Goal: Task Accomplishment & Management: Use online tool/utility

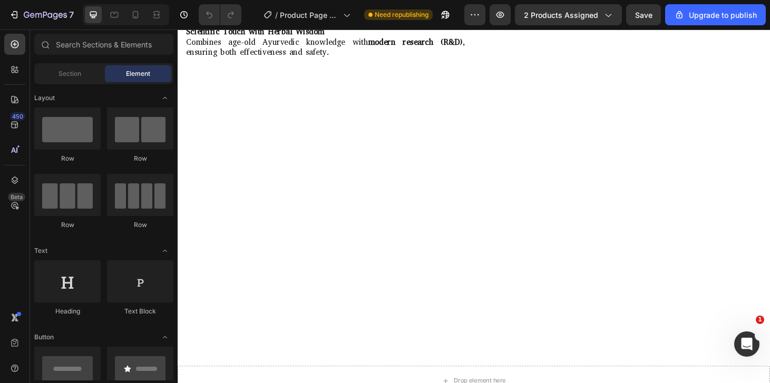
scroll to position [337, 0]
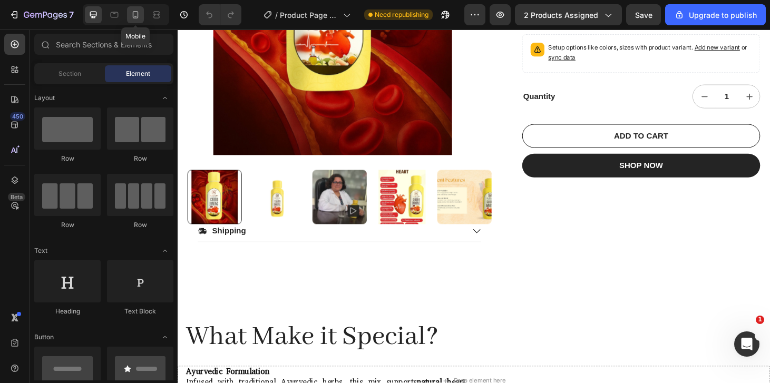
click at [134, 14] on icon at bounding box center [135, 14] width 11 height 11
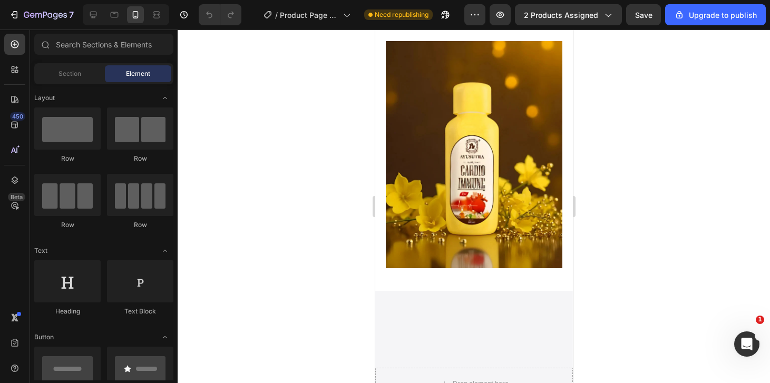
scroll to position [2000, 0]
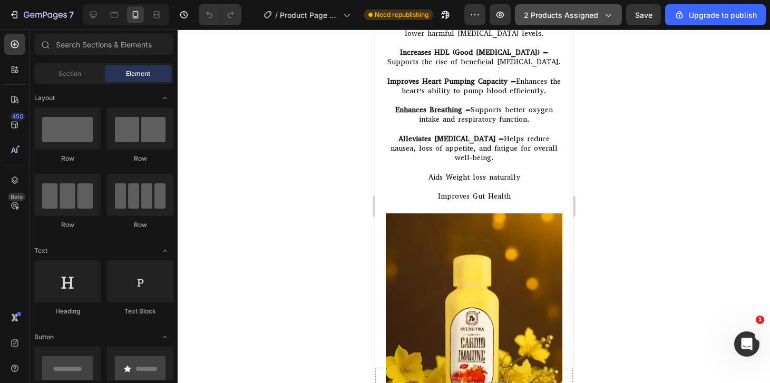
click at [595, 9] on span "2 products assigned" at bounding box center [561, 14] width 74 height 11
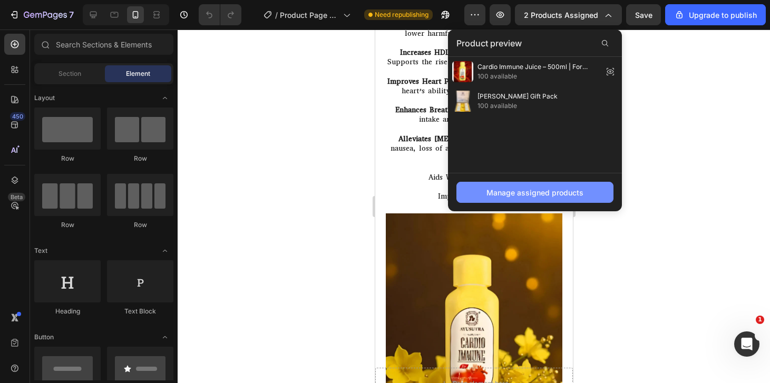
click at [528, 190] on div "Manage assigned products" at bounding box center [534, 192] width 97 height 11
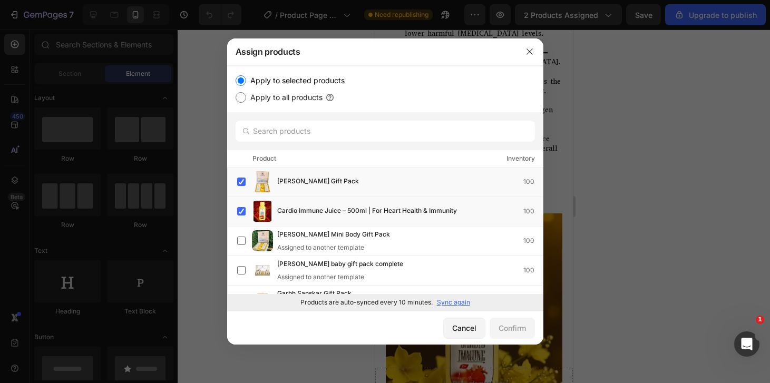
click at [291, 93] on label "Apply to all products" at bounding box center [284, 97] width 76 height 13
click at [246, 93] on input "Apply to all products" at bounding box center [240, 97] width 11 height 11
radio input "true"
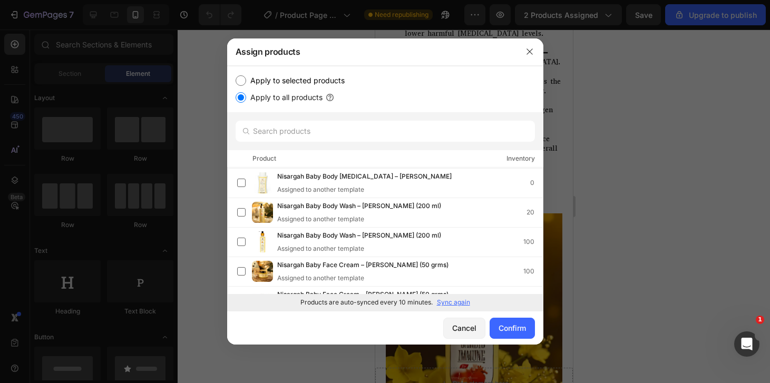
scroll to position [493, 0]
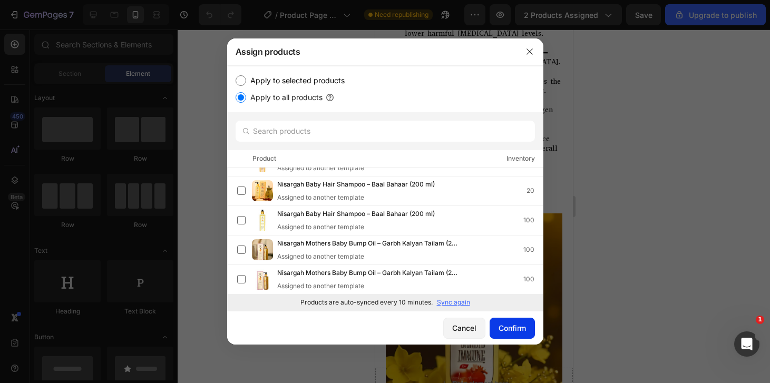
click at [501, 327] on div "Confirm" at bounding box center [511, 327] width 27 height 11
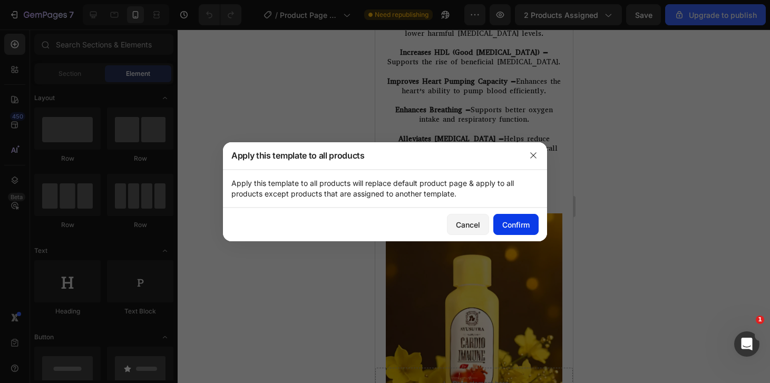
click at [523, 219] on button "Confirm" at bounding box center [515, 224] width 45 height 21
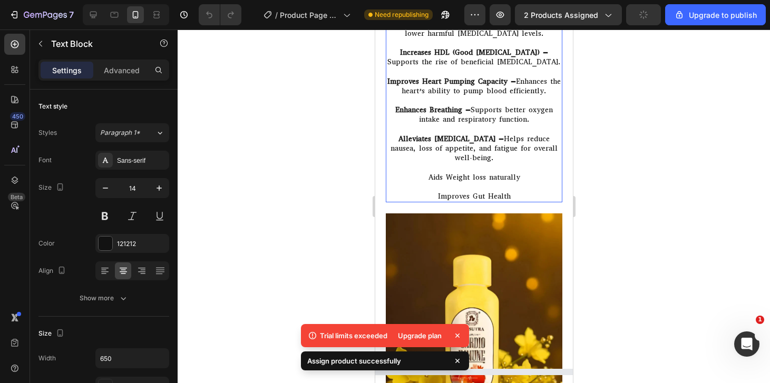
click at [529, 153] on p "Alleviates General Weakness – Helps reduce nausea, loss of appetite, and fatigu…" at bounding box center [473, 148] width 174 height 29
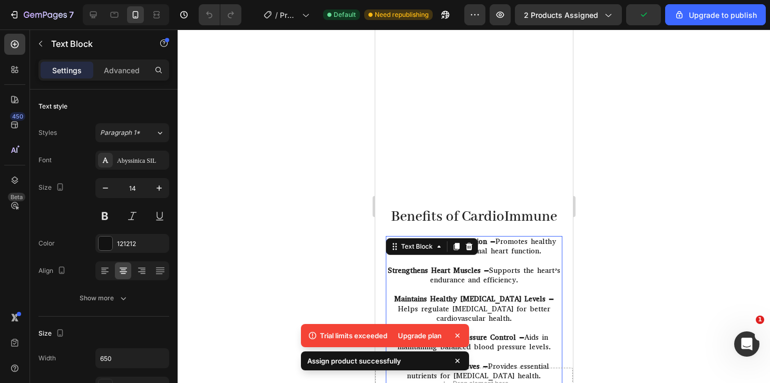
scroll to position [1559, 0]
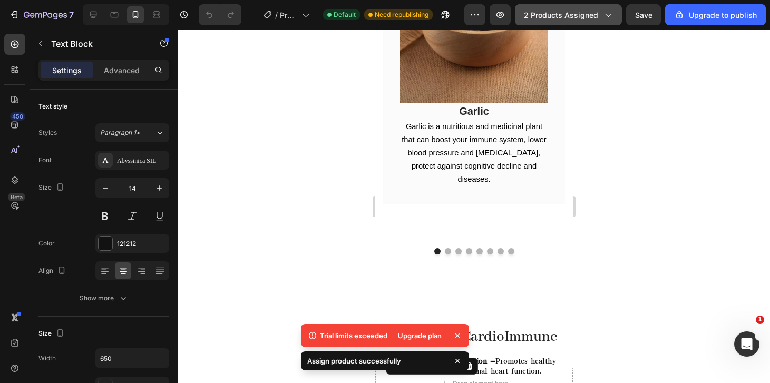
click at [605, 14] on icon "button" at bounding box center [607, 14] width 11 height 11
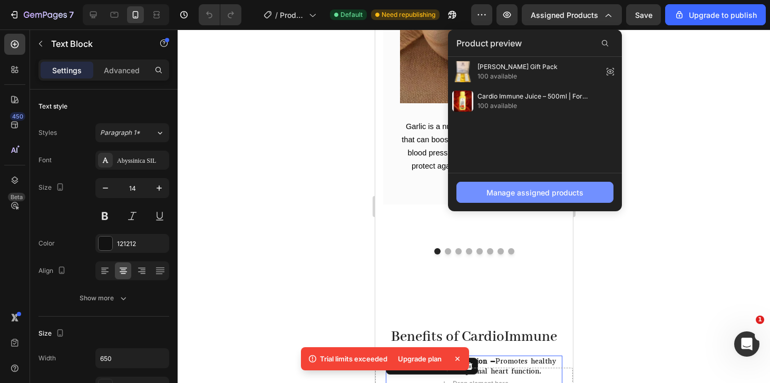
click at [539, 192] on div "Manage assigned products" at bounding box center [534, 192] width 97 height 11
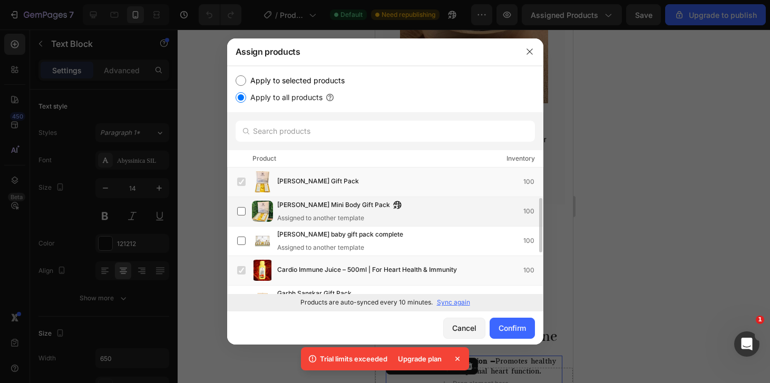
scroll to position [23, 0]
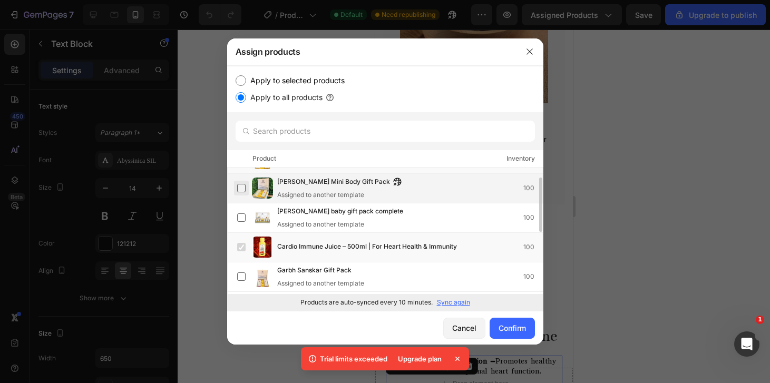
click at [237, 186] on label at bounding box center [241, 188] width 8 height 8
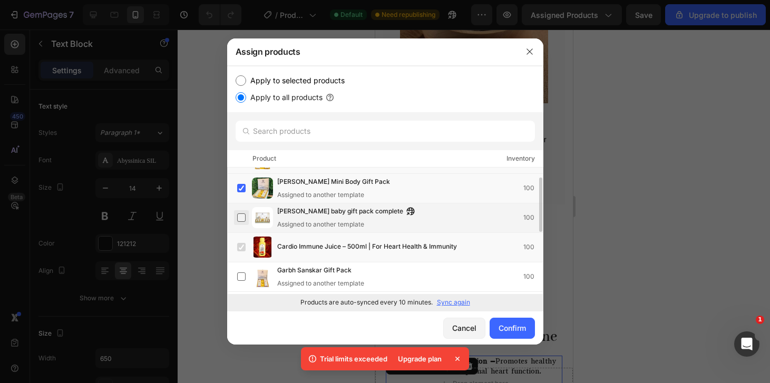
click at [239, 220] on label at bounding box center [241, 217] width 8 height 8
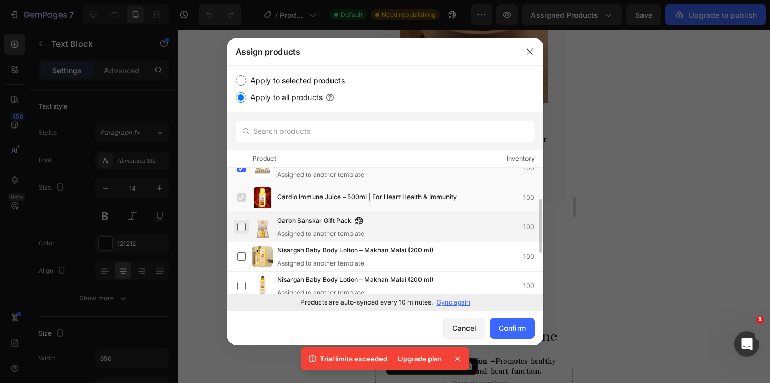
click at [241, 227] on label at bounding box center [241, 227] width 8 height 8
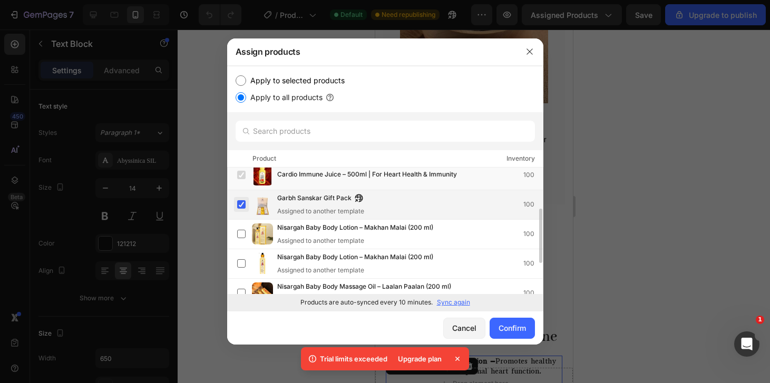
scroll to position [96, 0]
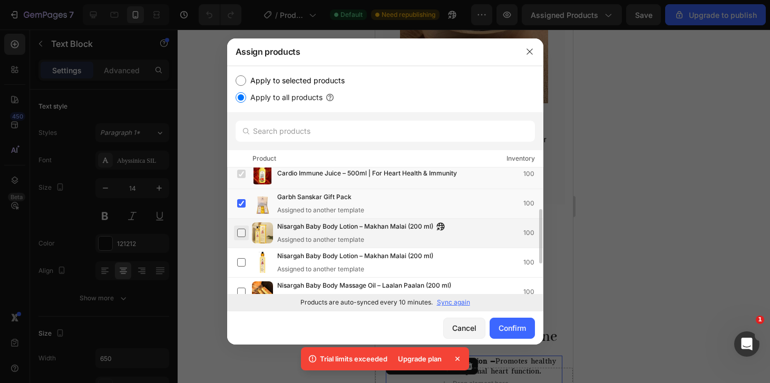
click at [241, 237] on label at bounding box center [241, 233] width 8 height 8
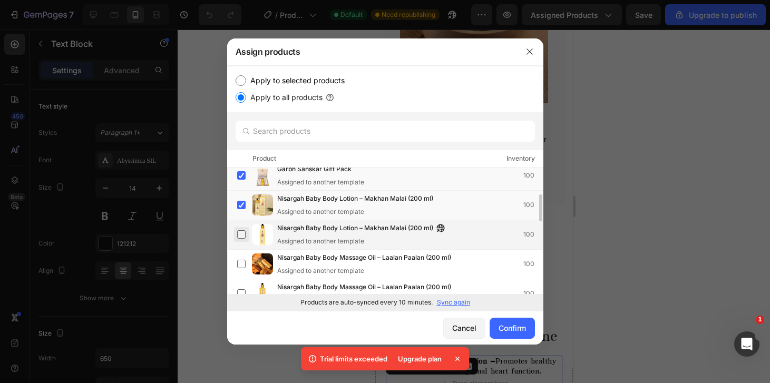
click at [238, 234] on label at bounding box center [241, 234] width 8 height 8
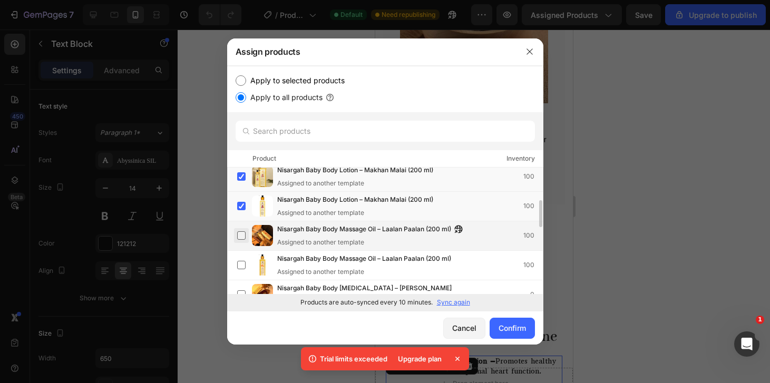
click at [238, 234] on label at bounding box center [241, 235] width 8 height 8
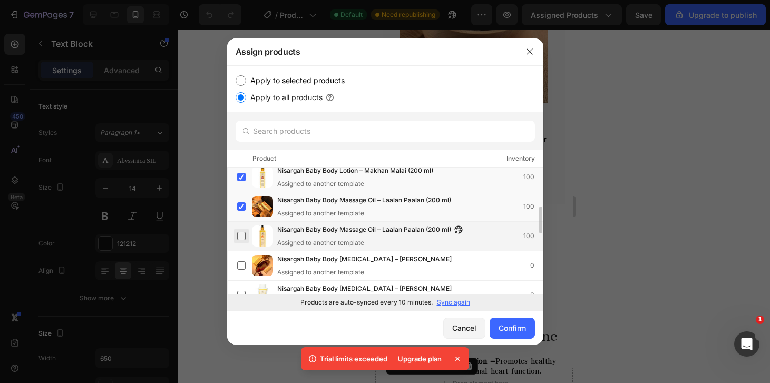
click at [239, 235] on label at bounding box center [241, 236] width 8 height 8
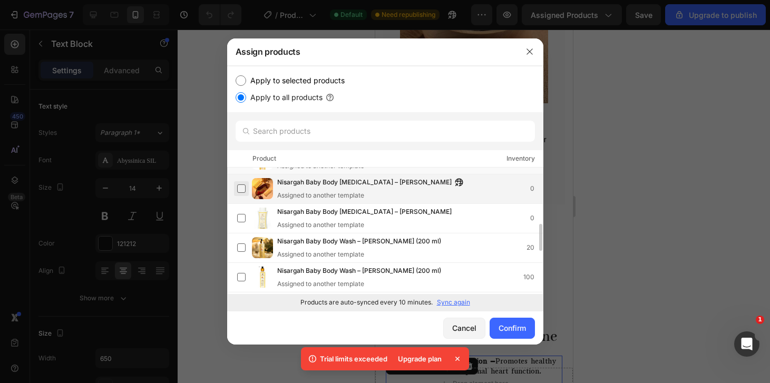
scroll to position [259, 0]
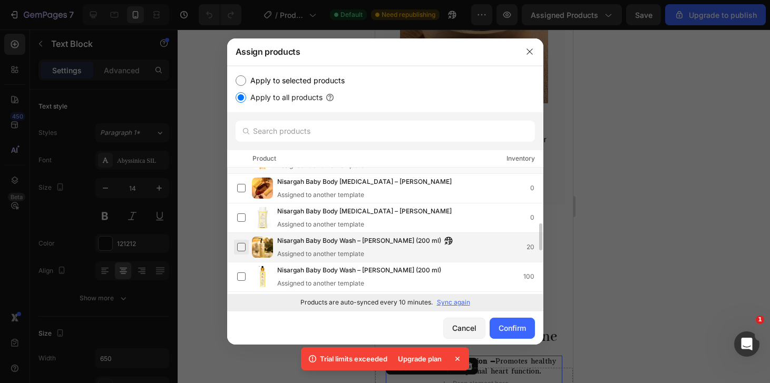
click at [239, 247] on label at bounding box center [241, 247] width 8 height 8
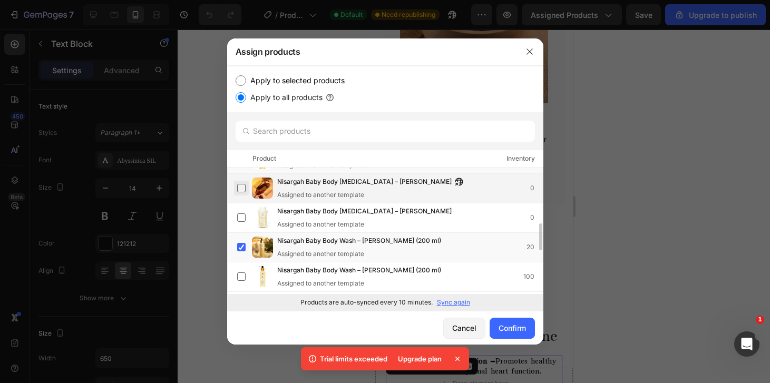
click at [240, 184] on label at bounding box center [241, 188] width 8 height 8
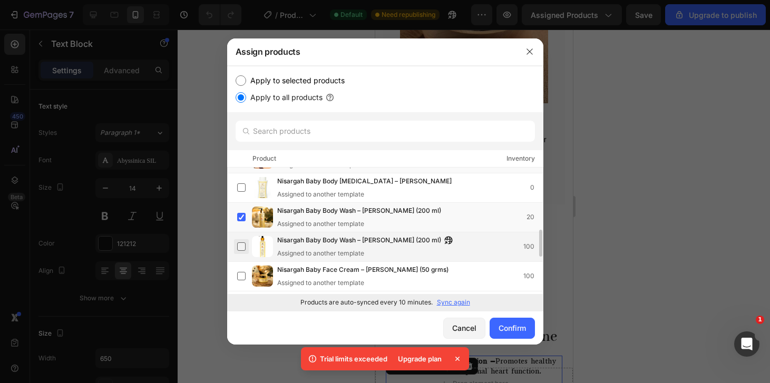
click at [241, 250] on label at bounding box center [241, 246] width 8 height 8
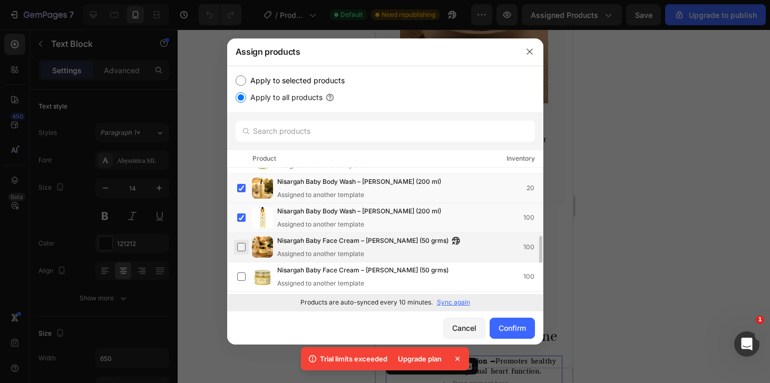
click at [241, 250] on label at bounding box center [241, 247] width 8 height 8
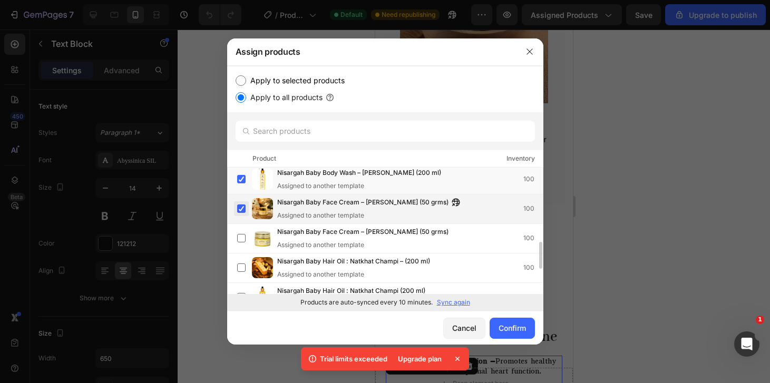
scroll to position [357, 0]
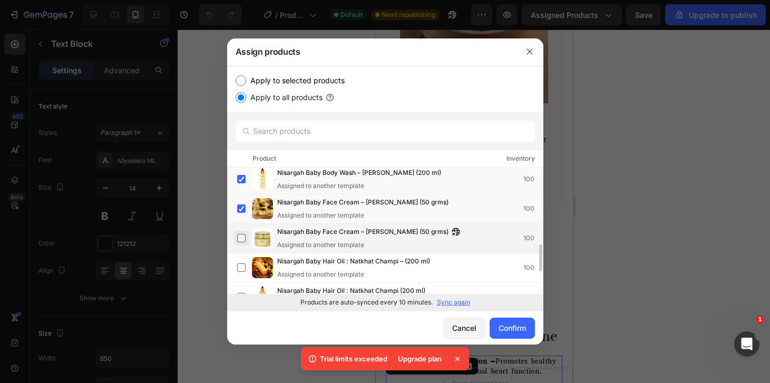
click at [240, 239] on label at bounding box center [241, 238] width 8 height 8
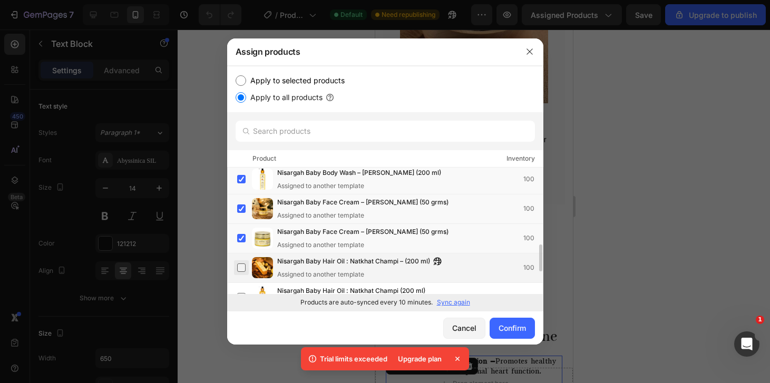
click at [240, 268] on label at bounding box center [241, 267] width 8 height 8
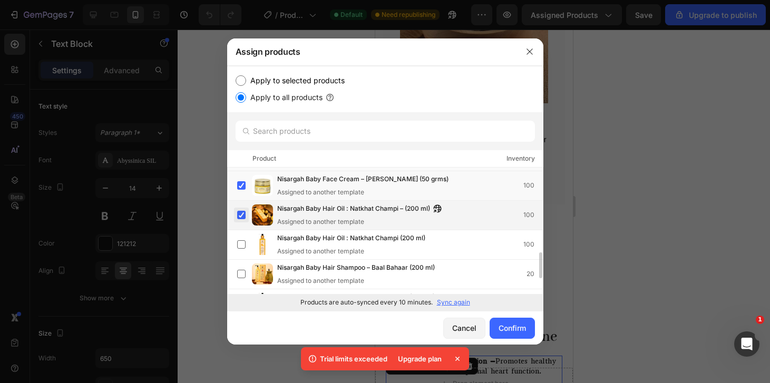
scroll to position [410, 0]
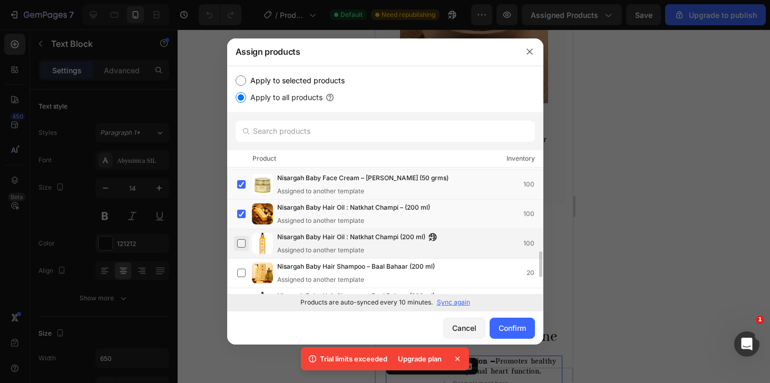
click at [240, 240] on label at bounding box center [241, 243] width 8 height 8
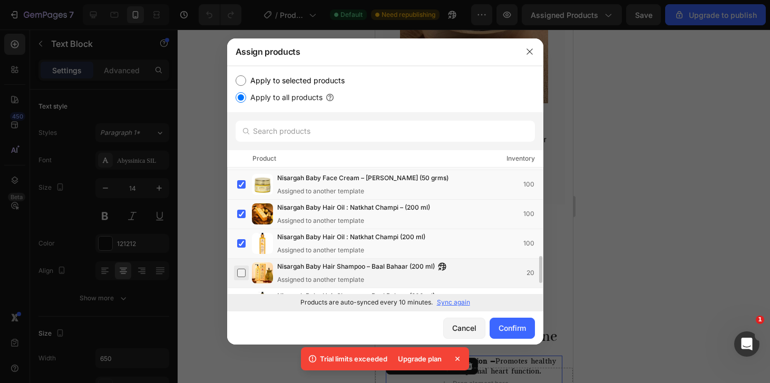
click at [239, 275] on label at bounding box center [241, 273] width 8 height 8
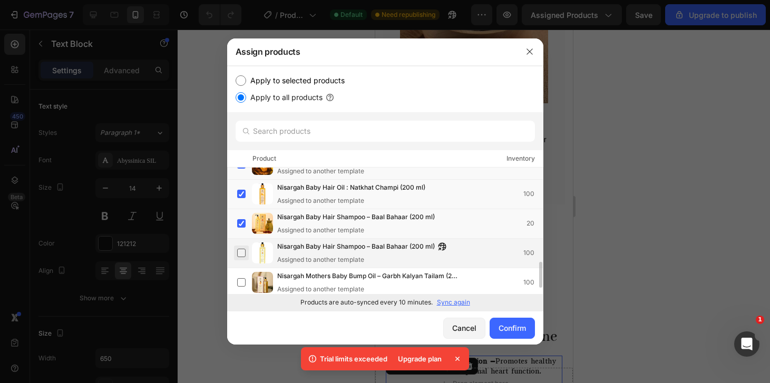
click at [243, 249] on label at bounding box center [241, 253] width 8 height 8
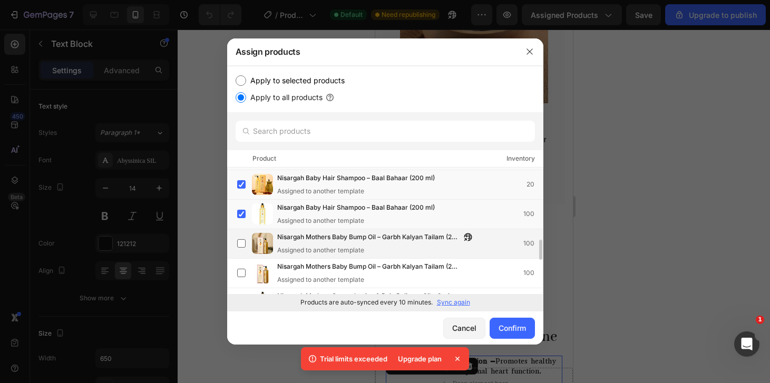
scroll to position [500, 0]
click at [242, 243] on label at bounding box center [241, 242] width 8 height 8
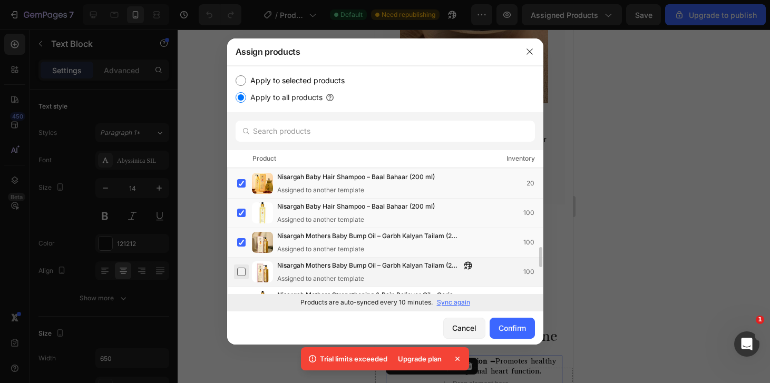
click at [242, 276] on label at bounding box center [241, 272] width 8 height 8
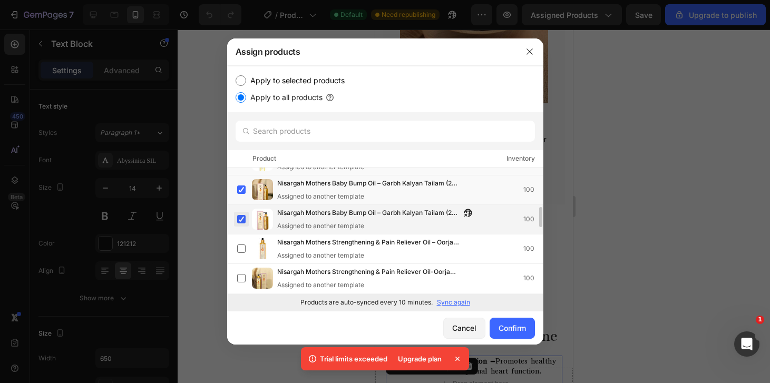
scroll to position [554, 0]
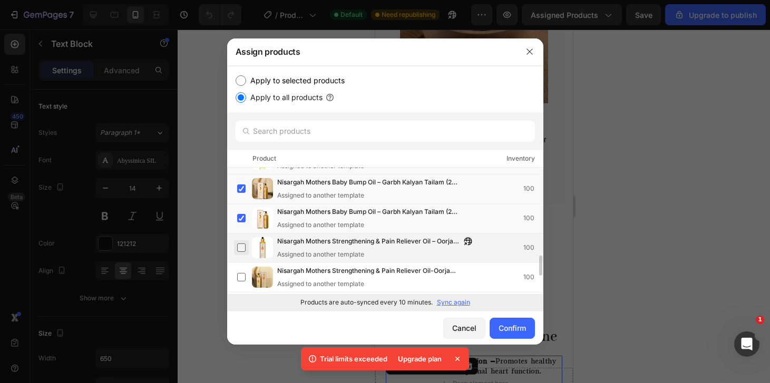
click at [238, 246] on label at bounding box center [241, 247] width 8 height 8
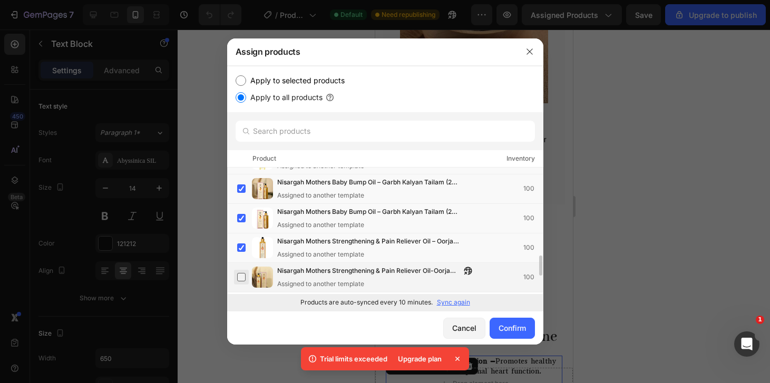
click at [240, 273] on label at bounding box center [241, 277] width 8 height 8
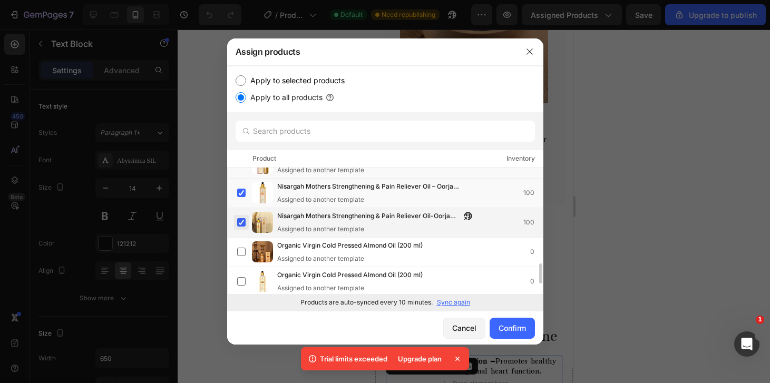
scroll to position [608, 0]
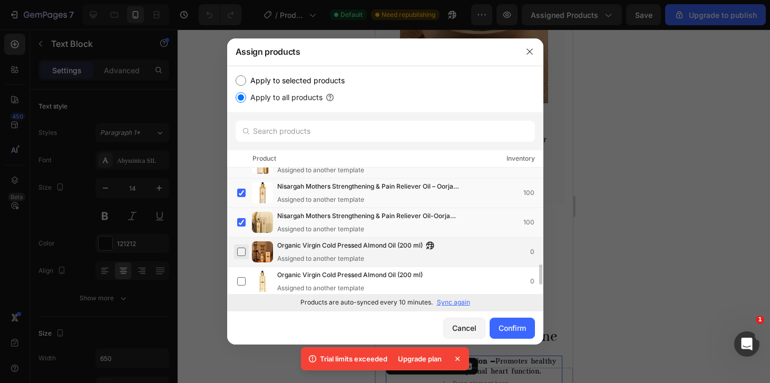
click at [243, 254] on label at bounding box center [241, 252] width 8 height 8
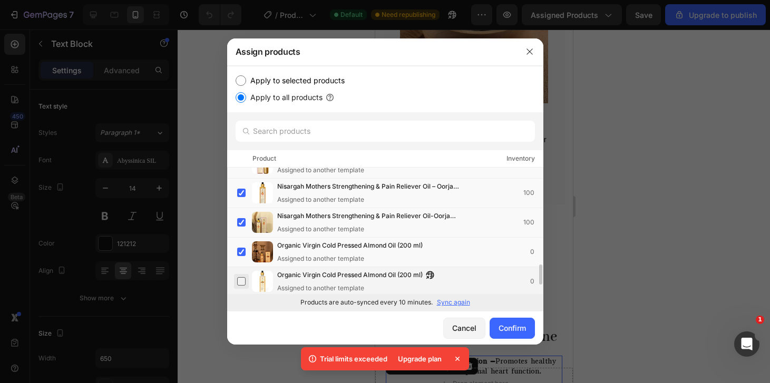
click at [242, 282] on label at bounding box center [241, 281] width 8 height 8
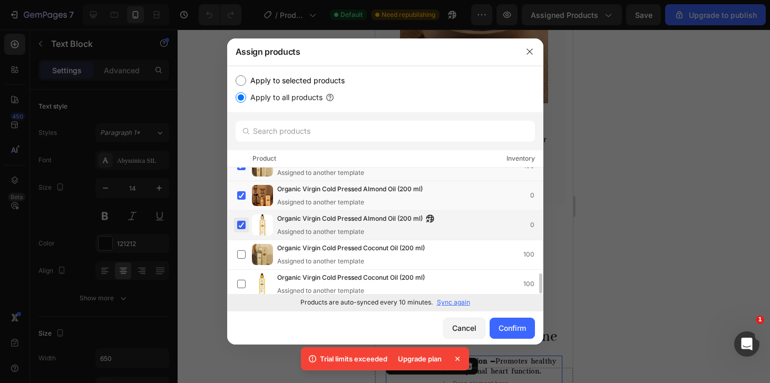
scroll to position [665, 0]
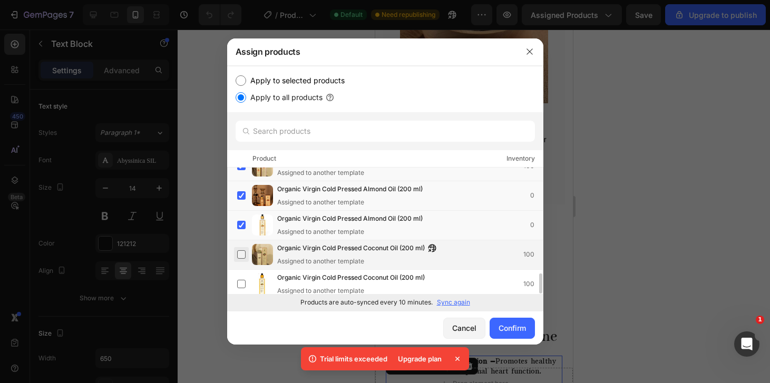
click at [241, 258] on label at bounding box center [241, 254] width 8 height 8
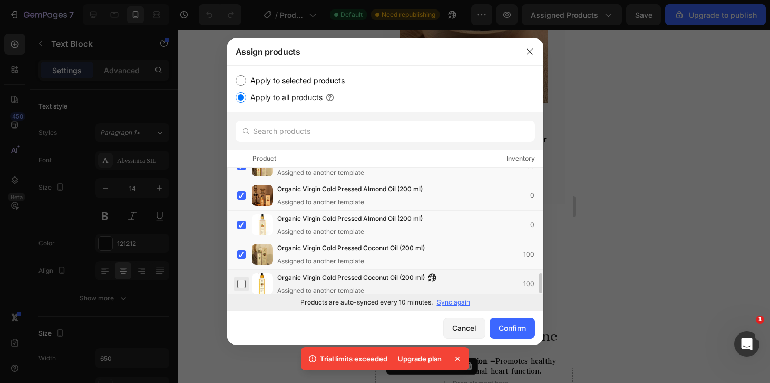
click at [240, 280] on label at bounding box center [241, 284] width 8 height 8
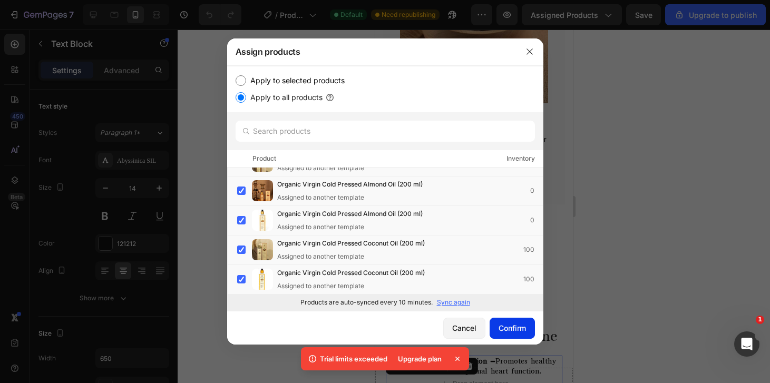
click at [498, 327] on div "Confirm" at bounding box center [511, 327] width 27 height 11
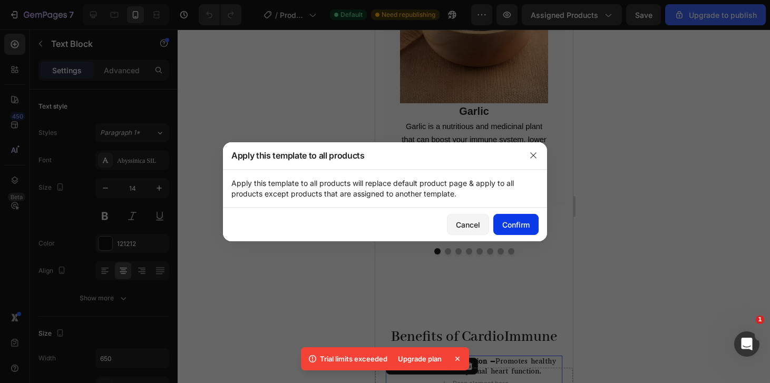
click at [528, 222] on div "Confirm" at bounding box center [515, 224] width 27 height 11
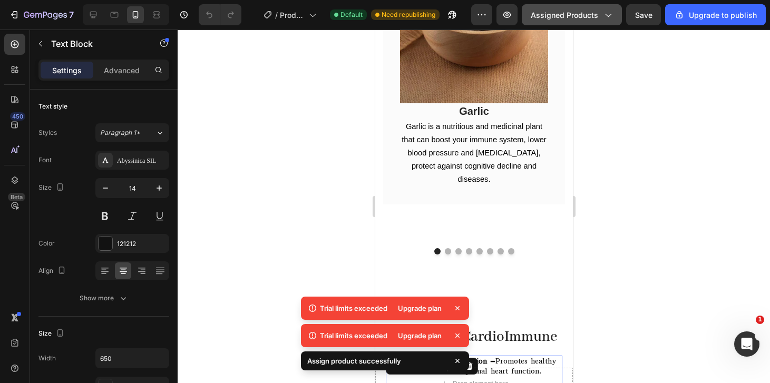
click at [598, 24] on button "Assigned Products" at bounding box center [572, 14] width 100 height 21
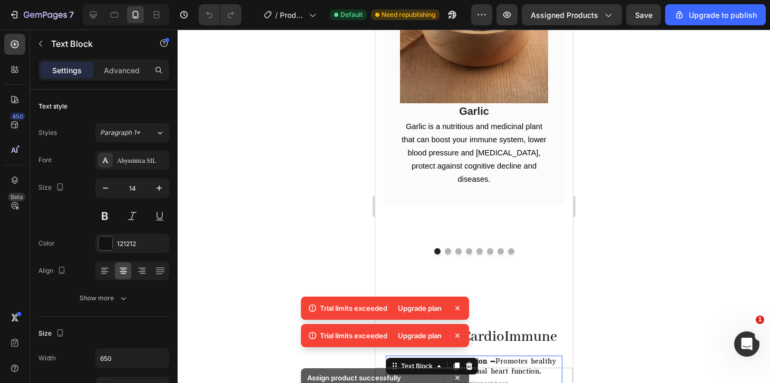
click at [641, 145] on div at bounding box center [474, 206] width 592 height 353
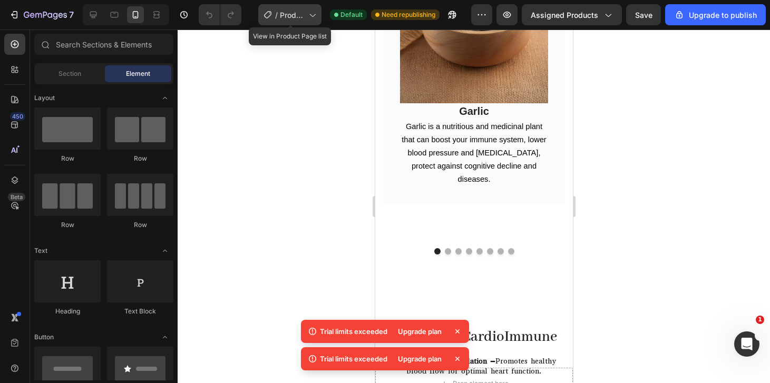
click at [321, 20] on div "/ Product Page - Apr 12, 11:04:08" at bounding box center [289, 14] width 63 height 21
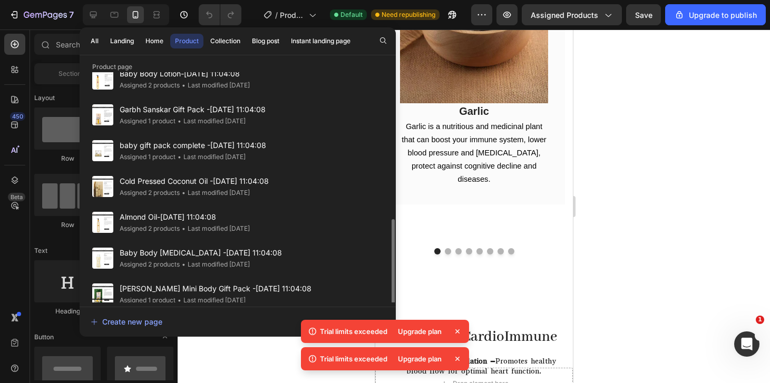
scroll to position [386, 0]
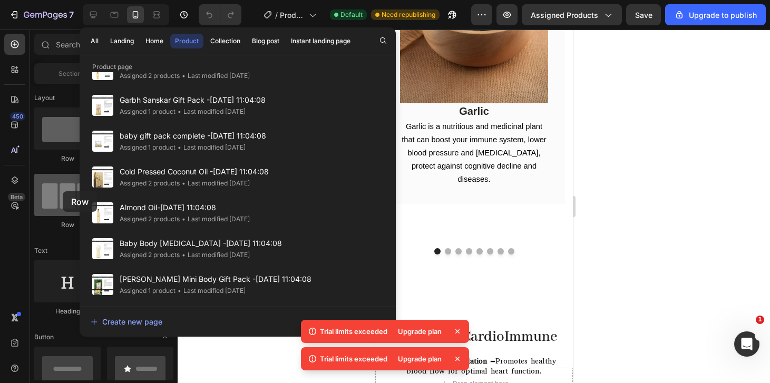
click at [63, 191] on div at bounding box center [67, 195] width 66 height 42
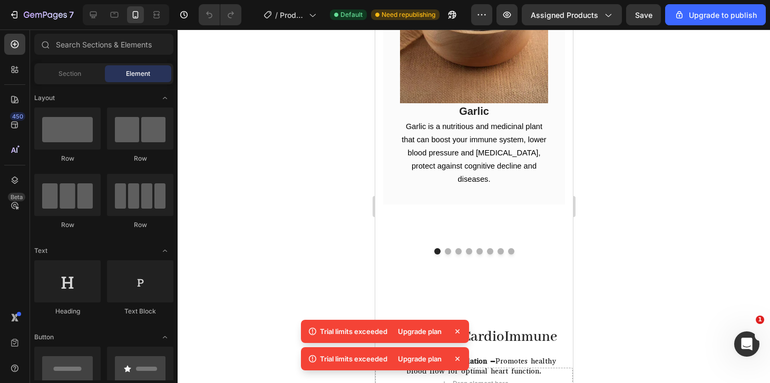
click at [25, 121] on div "450 Beta" at bounding box center [15, 206] width 30 height 353
click at [85, 81] on div "Section" at bounding box center [69, 73] width 66 height 17
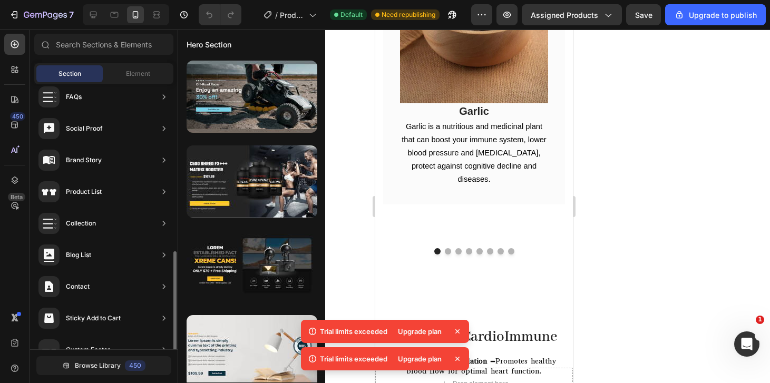
scroll to position [346, 0]
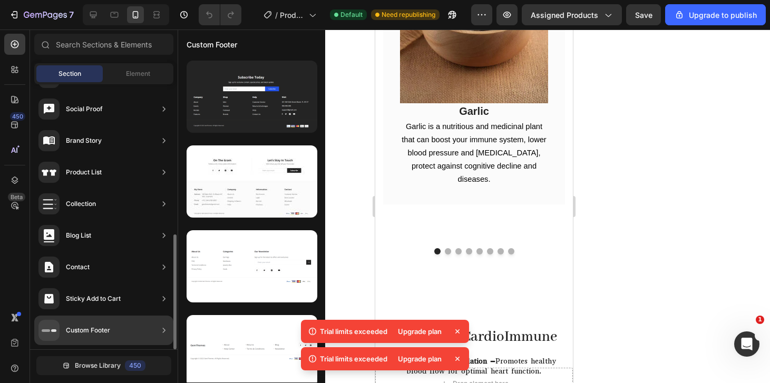
click at [87, 301] on div "Sticky Add to Cart" at bounding box center [93, 298] width 55 height 11
click at [143, 322] on div "Custom Footer" at bounding box center [103, 331] width 139 height 30
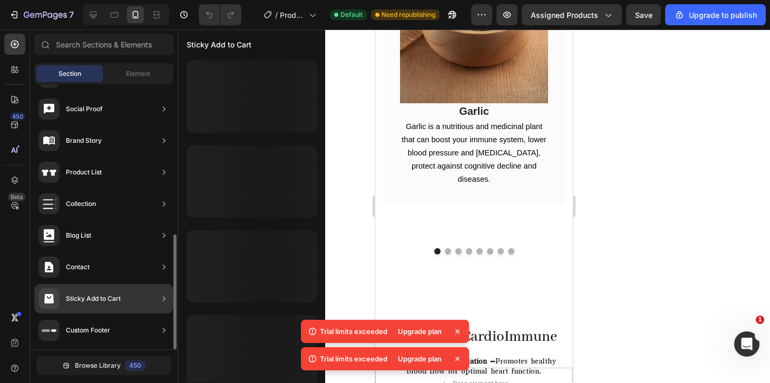
click at [88, 299] on div "Sticky Add to Cart" at bounding box center [93, 298] width 55 height 11
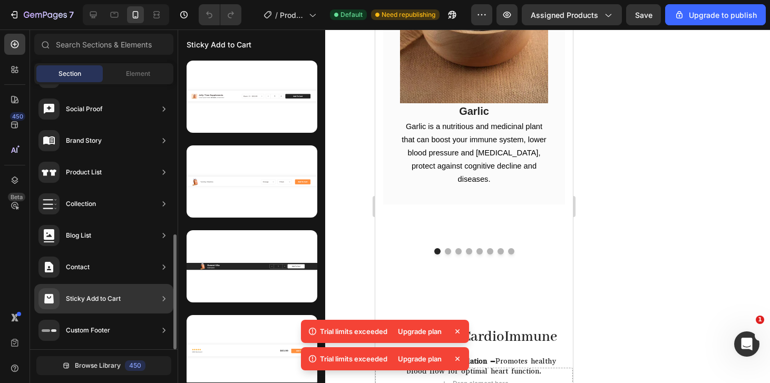
click at [94, 299] on div "Sticky Add to Cart" at bounding box center [93, 298] width 55 height 11
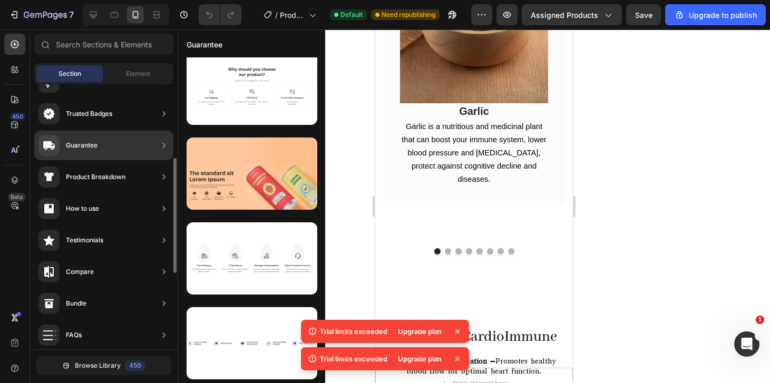
scroll to position [0, 0]
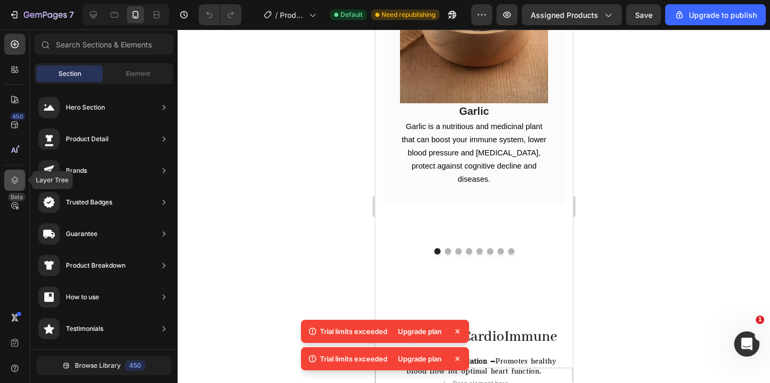
click at [15, 184] on icon at bounding box center [14, 180] width 11 height 11
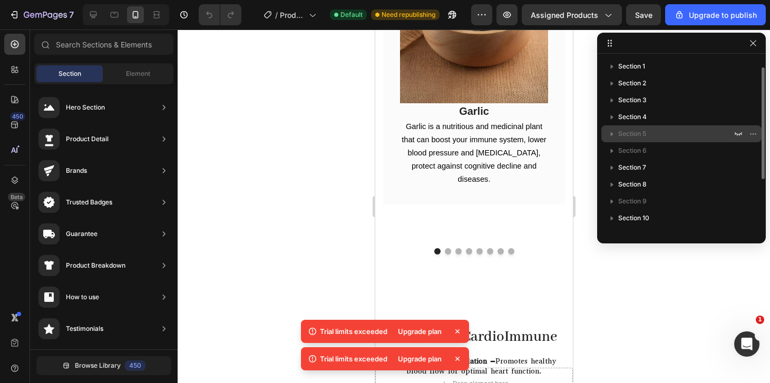
scroll to position [96, 0]
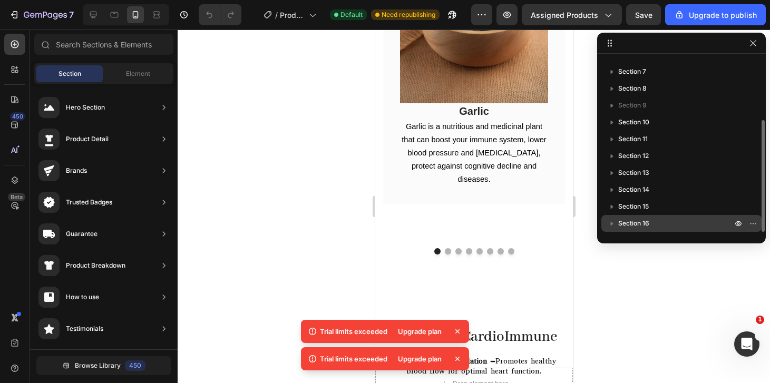
click at [612, 223] on icon "button" at bounding box center [612, 224] width 3 height 4
click at [612, 223] on icon "button" at bounding box center [612, 223] width 4 height 3
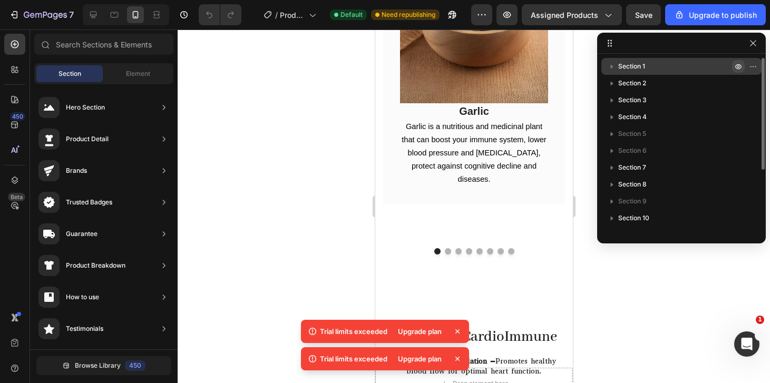
click at [738, 66] on icon "button" at bounding box center [738, 66] width 3 height 3
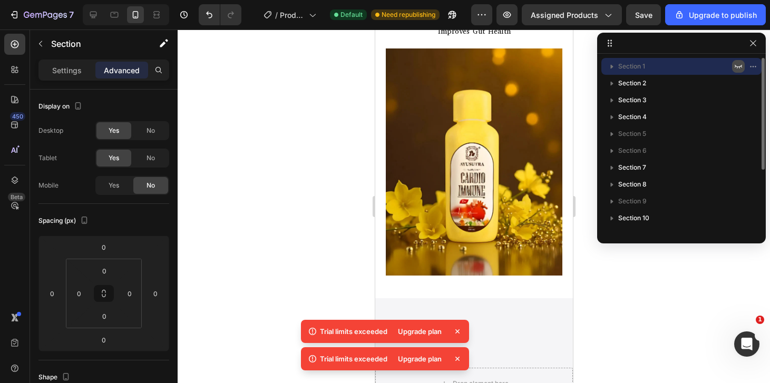
click at [738, 66] on icon "button" at bounding box center [738, 66] width 8 height 8
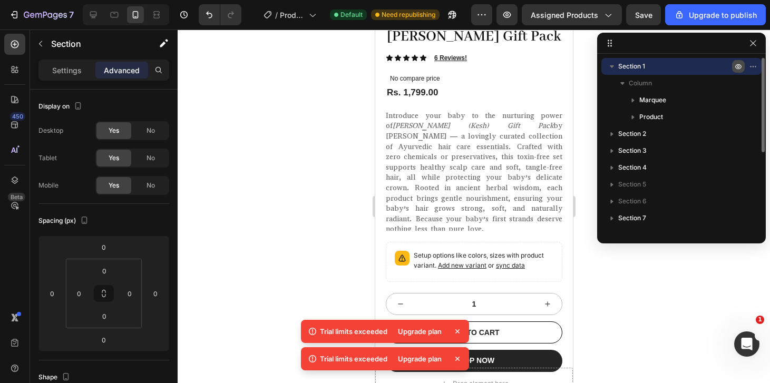
scroll to position [253, 0]
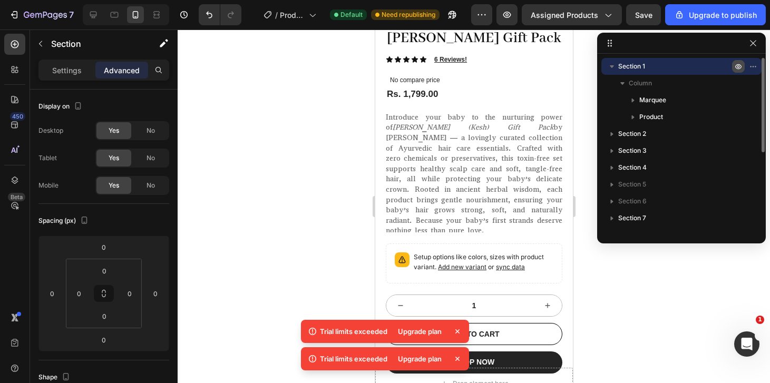
click at [358, 114] on div at bounding box center [474, 206] width 592 height 353
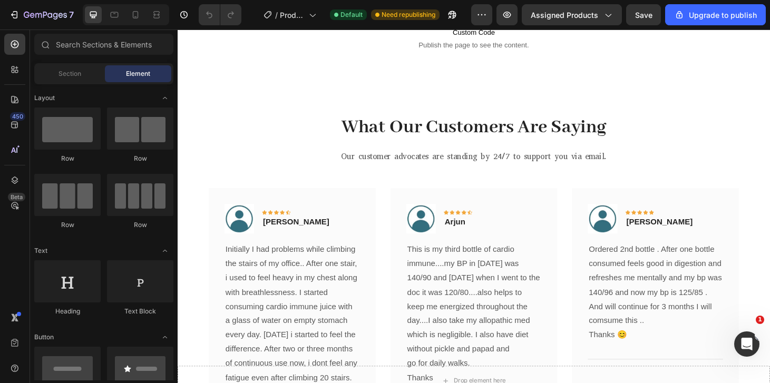
scroll to position [2575, 0]
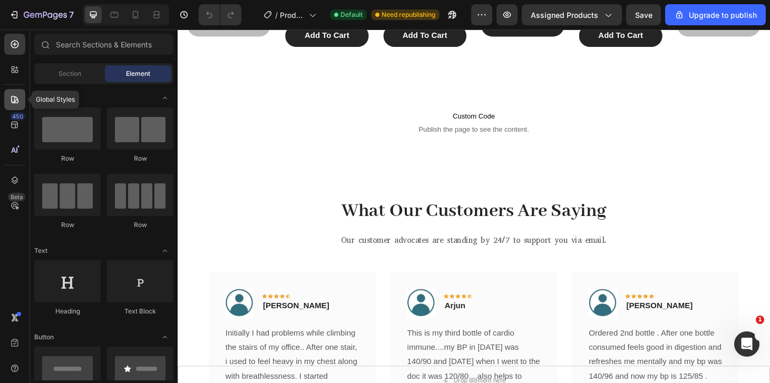
click at [15, 101] on icon at bounding box center [14, 99] width 7 height 7
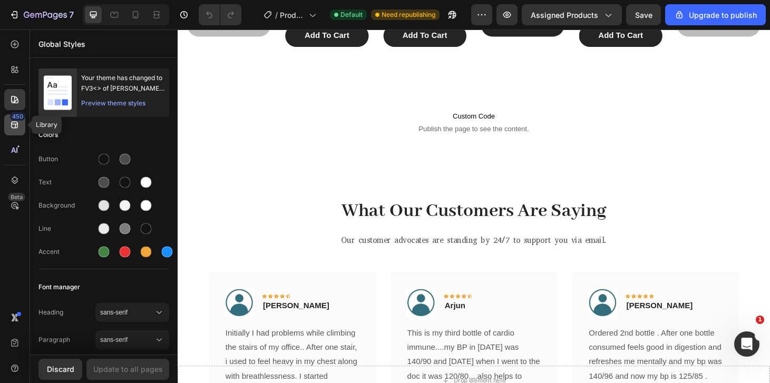
click at [14, 114] on div "450" at bounding box center [17, 116] width 15 height 8
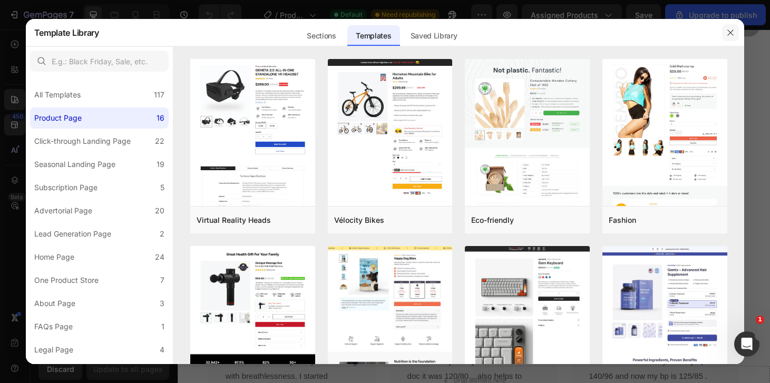
click at [727, 31] on icon "button" at bounding box center [730, 32] width 8 height 8
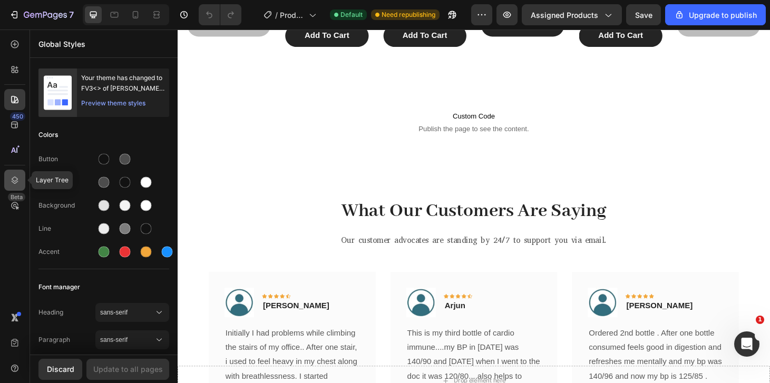
click at [15, 184] on icon at bounding box center [14, 180] width 11 height 11
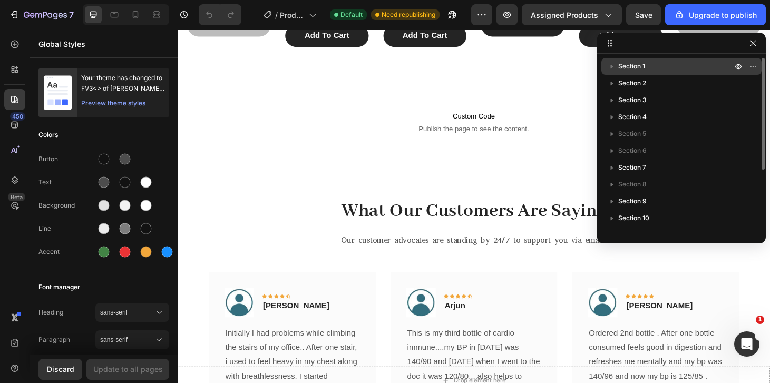
click at [632, 67] on span "Section 1" at bounding box center [631, 66] width 27 height 11
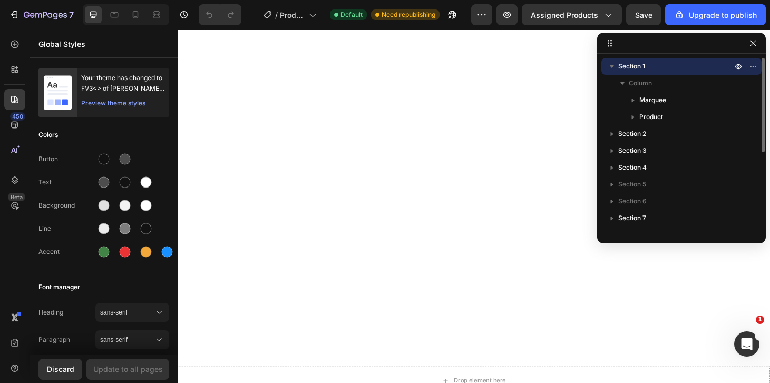
scroll to position [0, 0]
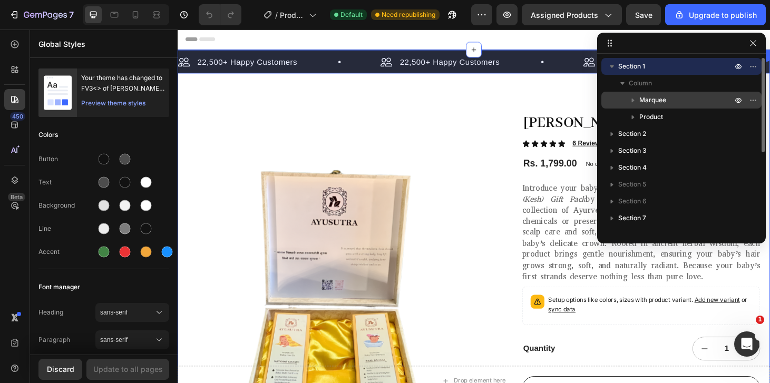
click at [635, 101] on icon "button" at bounding box center [632, 100] width 11 height 11
click at [634, 101] on icon "button" at bounding box center [632, 100] width 11 height 11
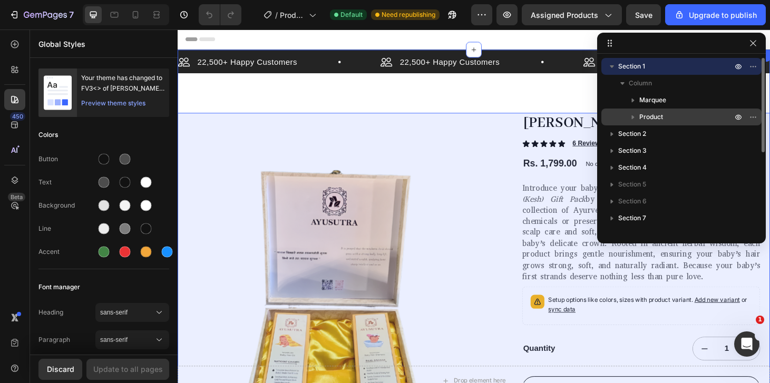
click at [635, 114] on icon "button" at bounding box center [632, 117] width 11 height 11
click at [634, 114] on icon "button" at bounding box center [632, 117] width 11 height 11
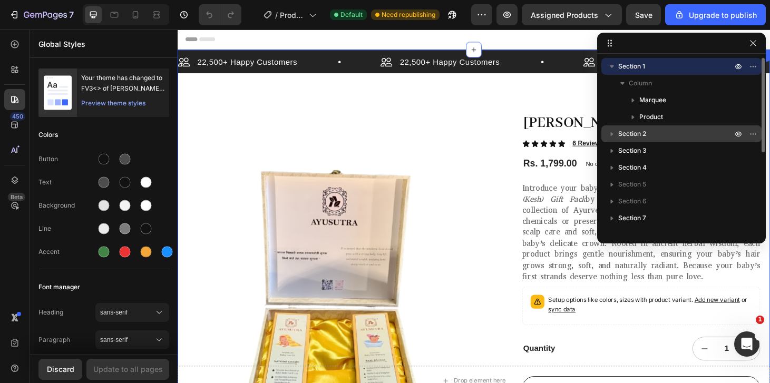
click at [636, 135] on span "Section 2" at bounding box center [632, 134] width 28 height 11
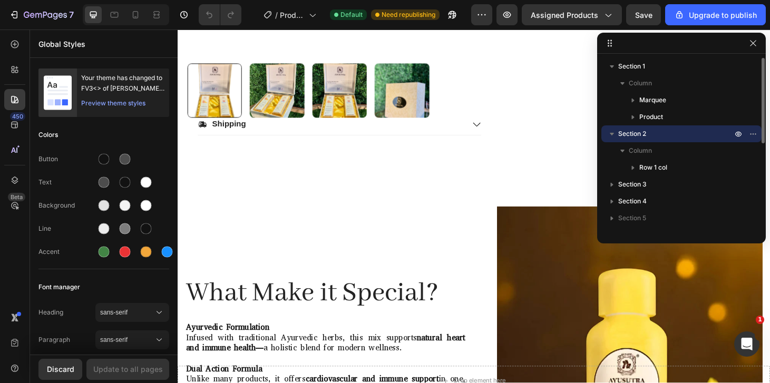
scroll to position [527, 0]
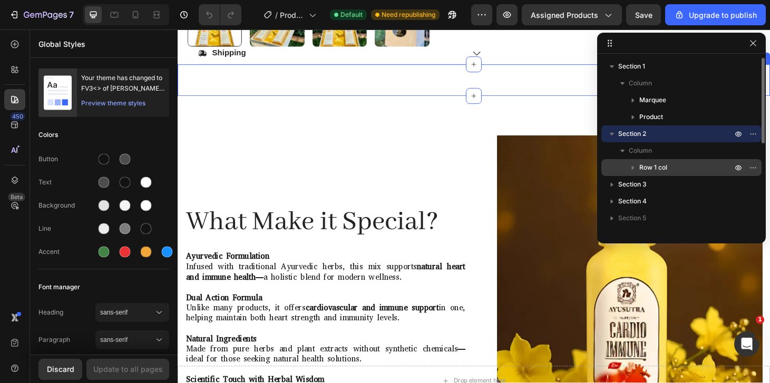
click at [643, 168] on span "Row 1 col" at bounding box center [653, 167] width 28 height 11
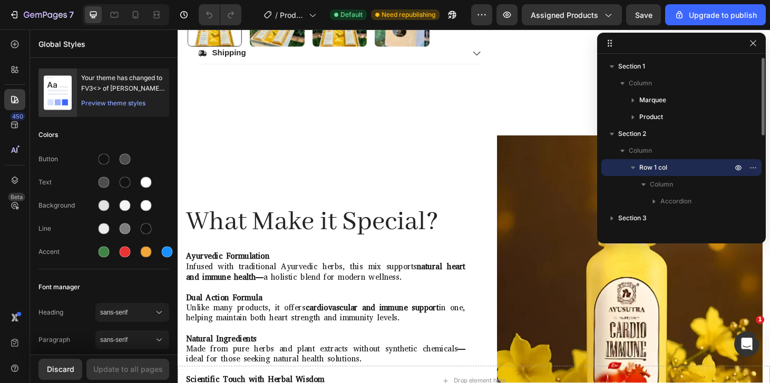
scroll to position [429, 0]
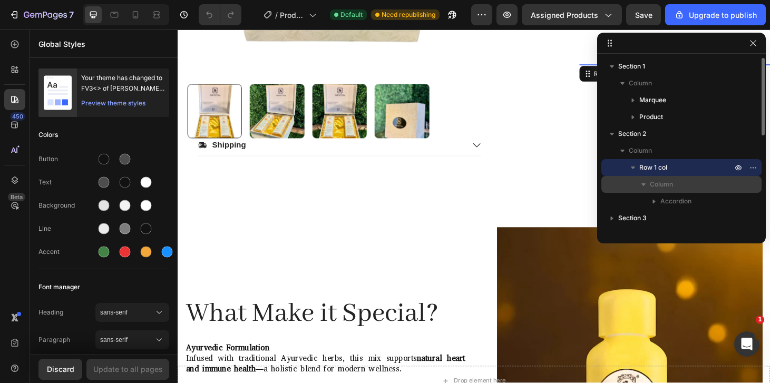
click at [643, 184] on icon "button" at bounding box center [643, 184] width 4 height 3
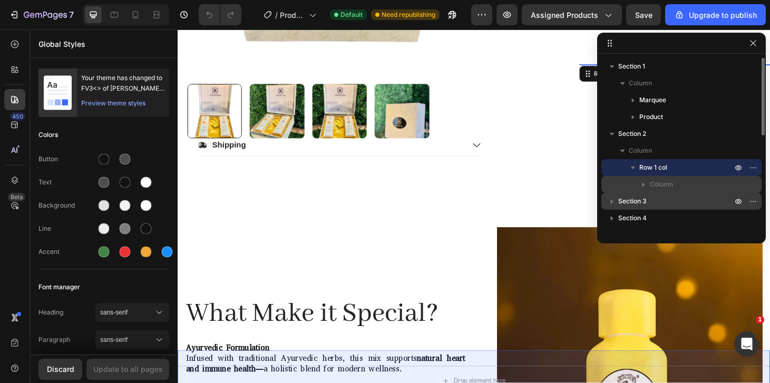
click at [640, 203] on span "Section 3" at bounding box center [632, 201] width 28 height 11
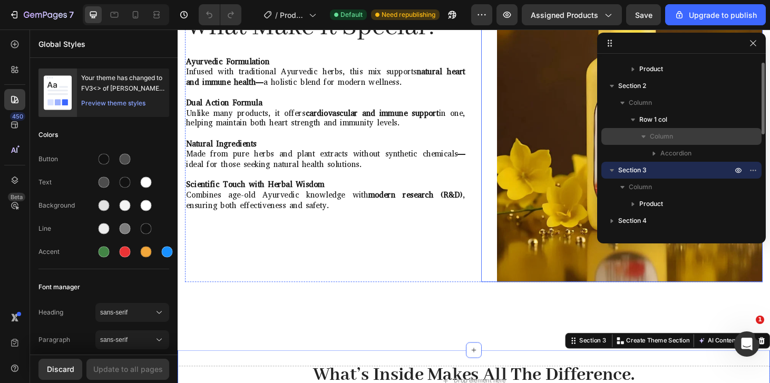
scroll to position [70, 0]
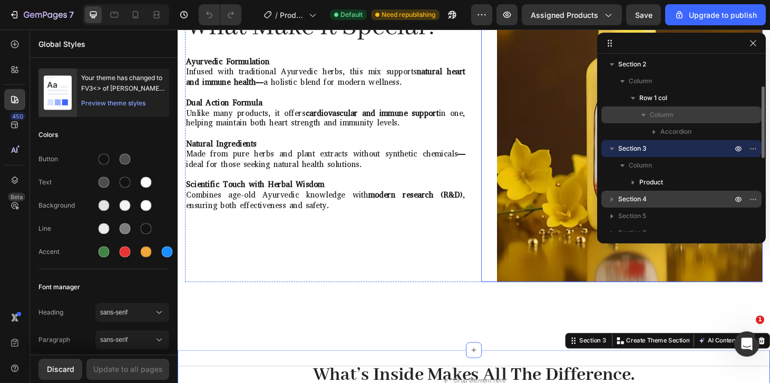
click at [626, 204] on div "Section 4" at bounding box center [681, 199] width 152 height 17
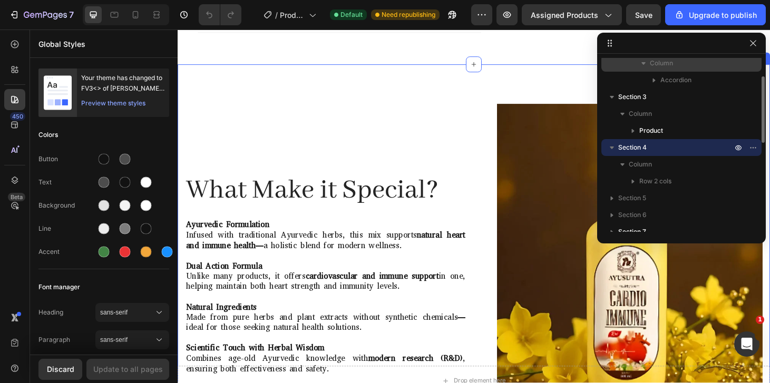
scroll to position [122, 0]
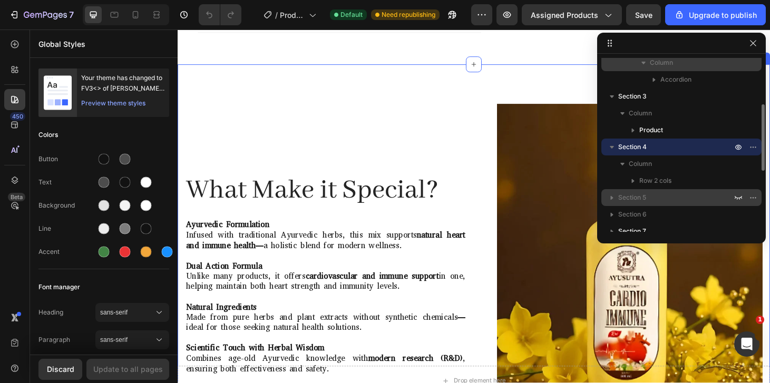
click at [639, 194] on span "Section 5" at bounding box center [632, 197] width 28 height 11
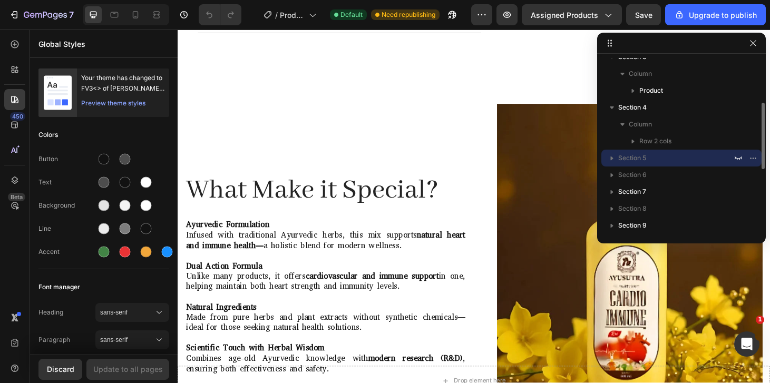
scroll to position [162, 0]
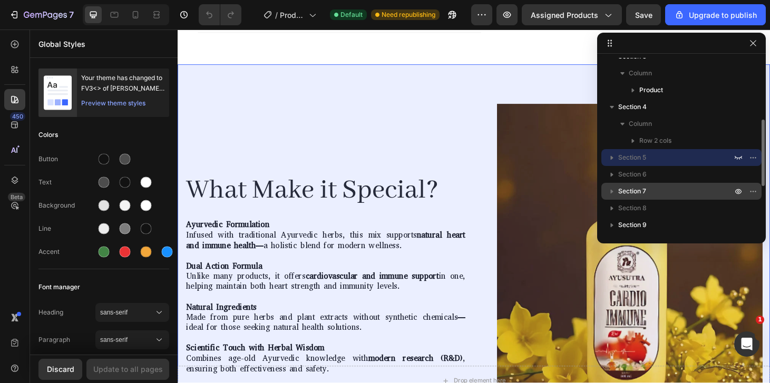
click at [630, 190] on span "Section 7" at bounding box center [632, 191] width 28 height 11
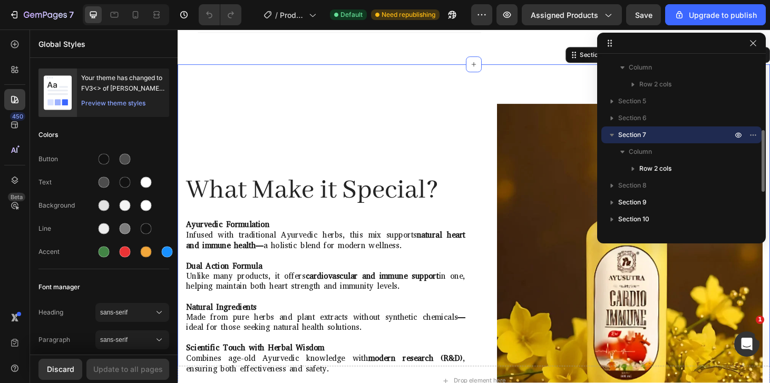
scroll to position [219, 0]
click at [634, 182] on span "Section 8" at bounding box center [632, 185] width 28 height 11
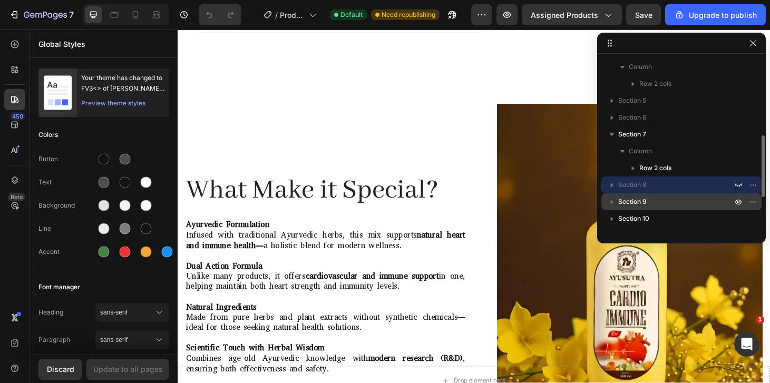
click at [637, 204] on span "Section 9" at bounding box center [632, 201] width 28 height 11
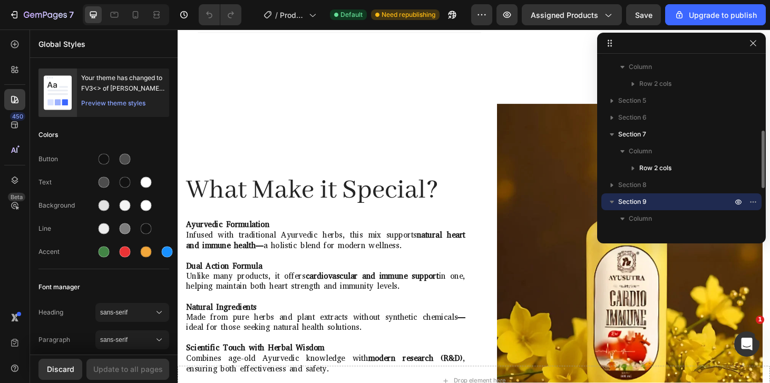
scroll to position [1009, 0]
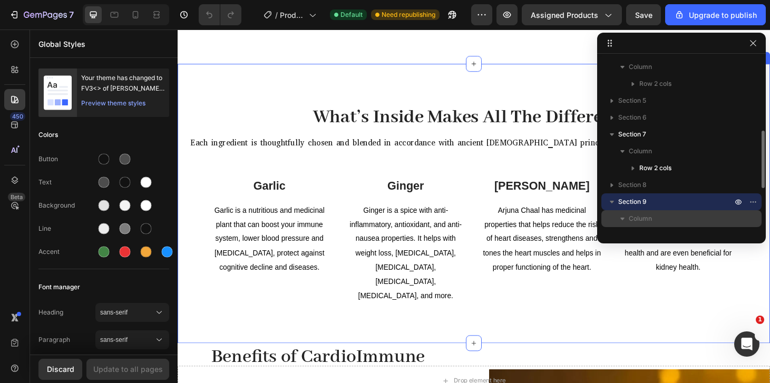
click at [637, 222] on span "Column" at bounding box center [639, 218] width 23 height 11
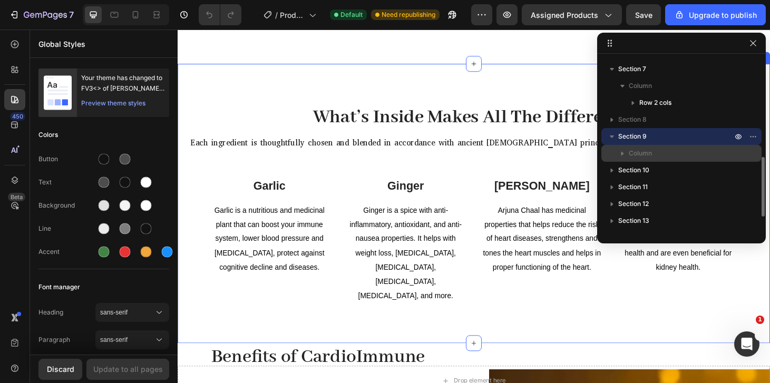
scroll to position [285, 0]
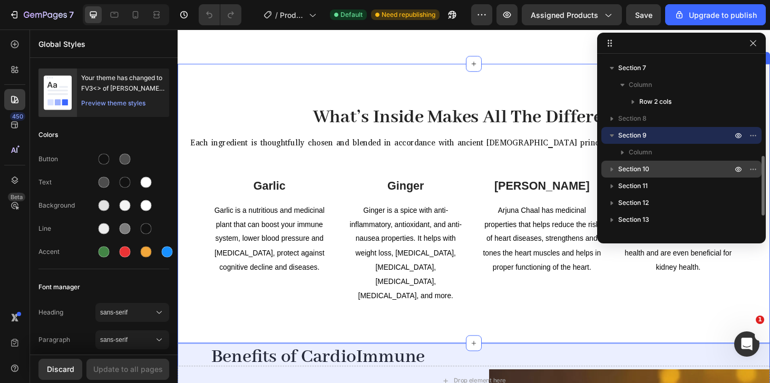
click at [638, 171] on span "Section 10" at bounding box center [633, 169] width 31 height 11
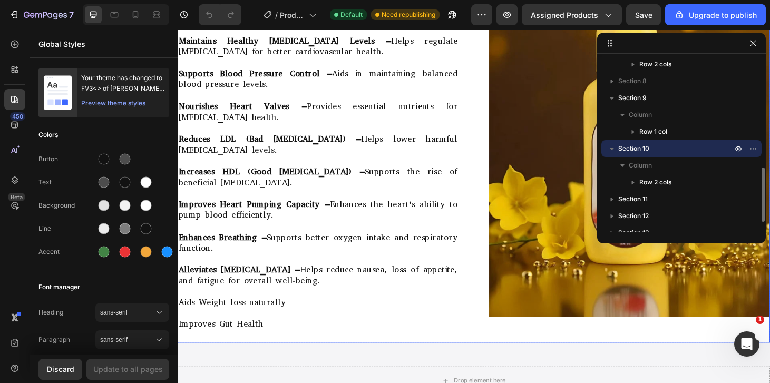
scroll to position [330, 0]
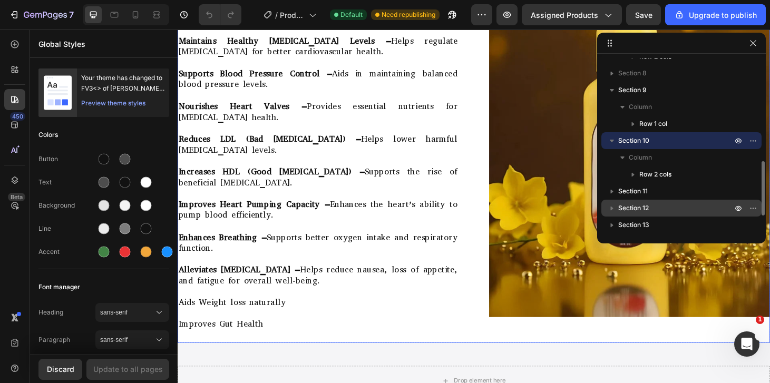
click at [620, 200] on div "Section 12" at bounding box center [681, 208] width 152 height 17
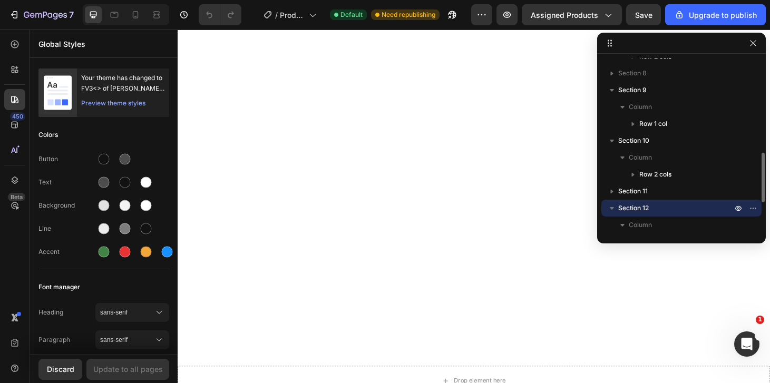
scroll to position [2176, 0]
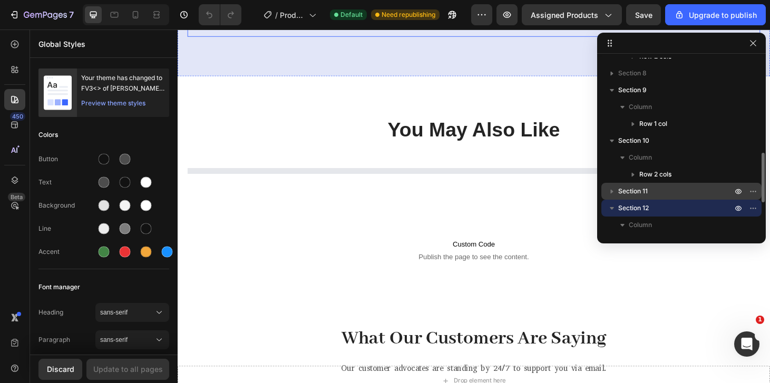
click at [620, 193] on span "Section 11" at bounding box center [633, 191] width 30 height 11
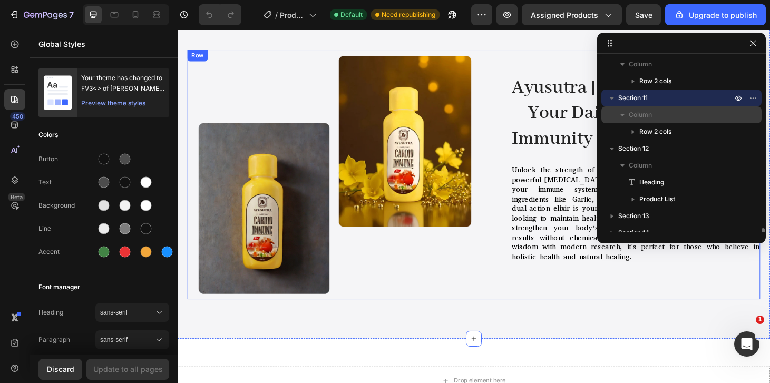
scroll to position [467, 0]
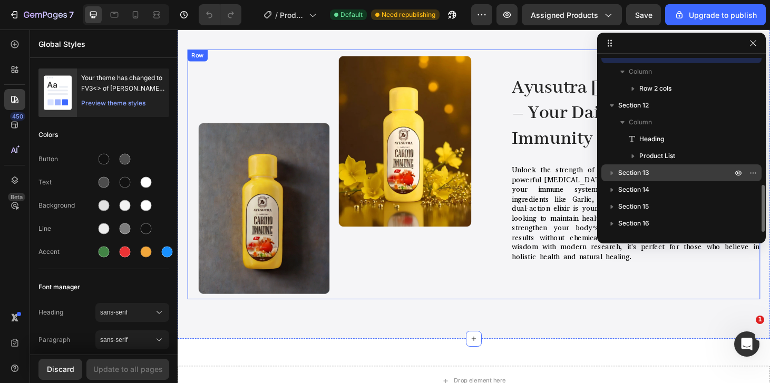
click at [626, 169] on span "Section 13" at bounding box center [633, 173] width 31 height 11
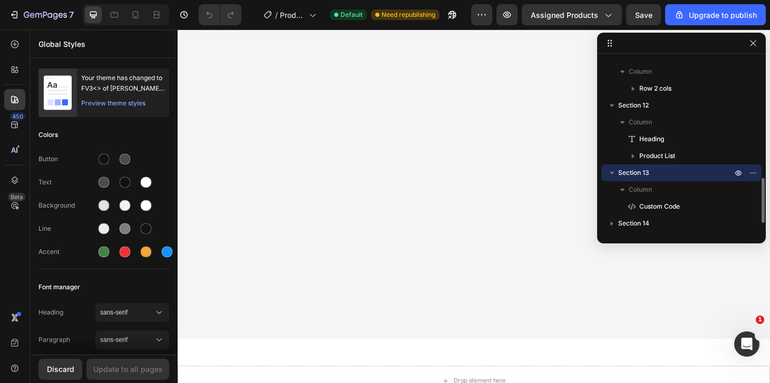
scroll to position [2538, 0]
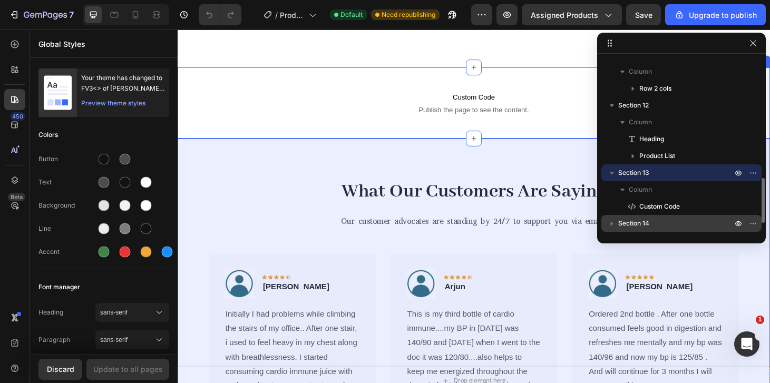
click at [634, 222] on span "Section 14" at bounding box center [633, 223] width 31 height 11
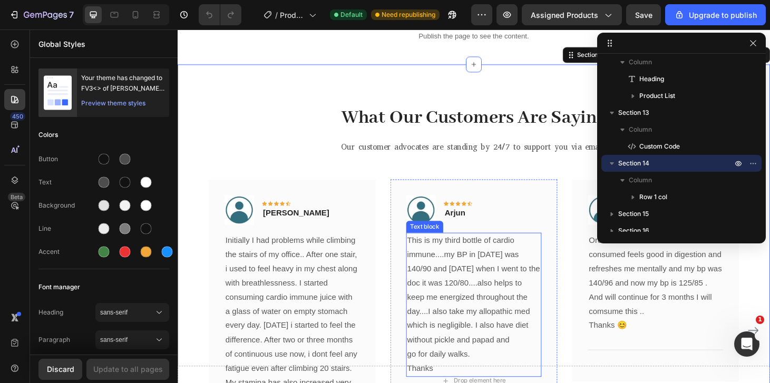
scroll to position [2614, 0]
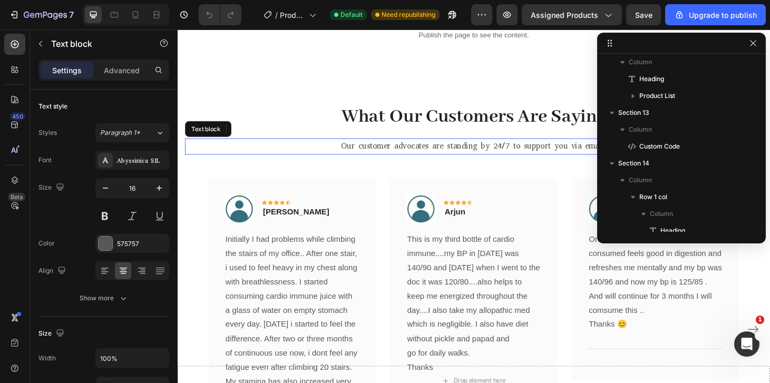
click at [520, 153] on p "Our customer advocates are standing by 24/7 to support you via email." at bounding box center [493, 154] width 614 height 15
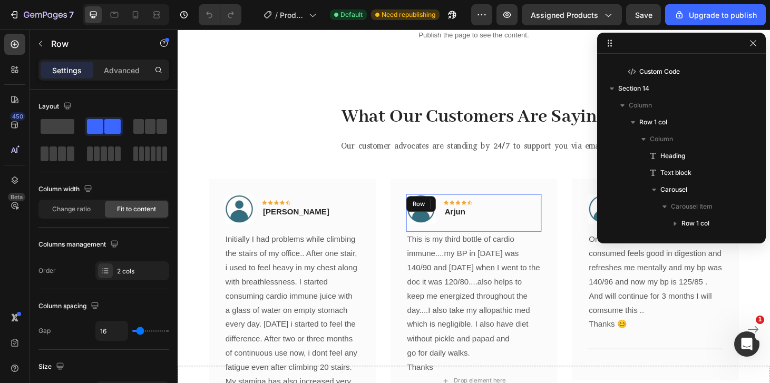
click at [556, 217] on div "Image Icon Icon Icon Icon Icon Row Arjun Text block Row" at bounding box center [493, 225] width 144 height 40
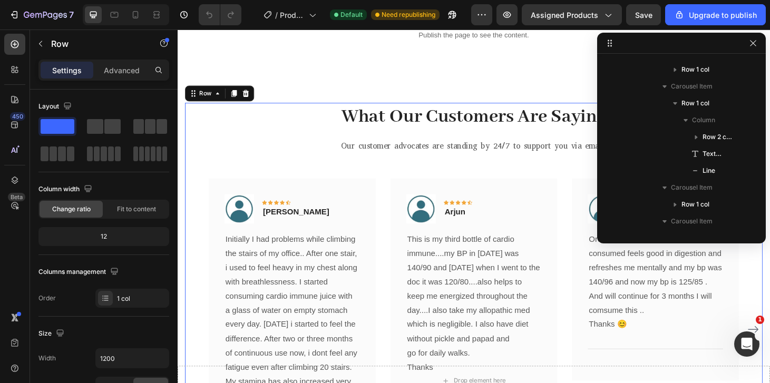
scroll to position [587, 0]
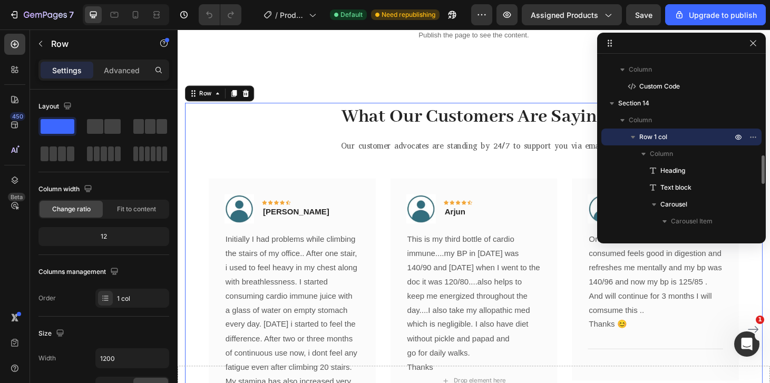
click at [496, 172] on div "What Our Customers Are Saying Heading Our customer advocates are standing by 24…" at bounding box center [493, 317] width 616 height 418
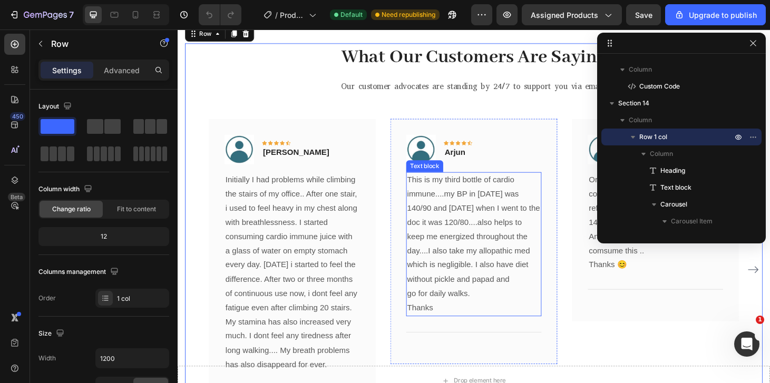
scroll to position [2713, 0]
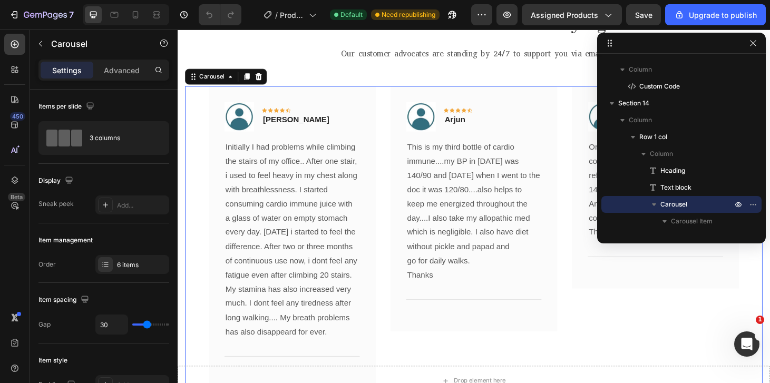
click at [620, 317] on div "Image Icon Icon Icon Icon Icon Row [PERSON_NAME] Text block Row Ordered 2nd bot…" at bounding box center [687, 251] width 178 height 322
click at [753, 40] on icon "button" at bounding box center [753, 43] width 8 height 8
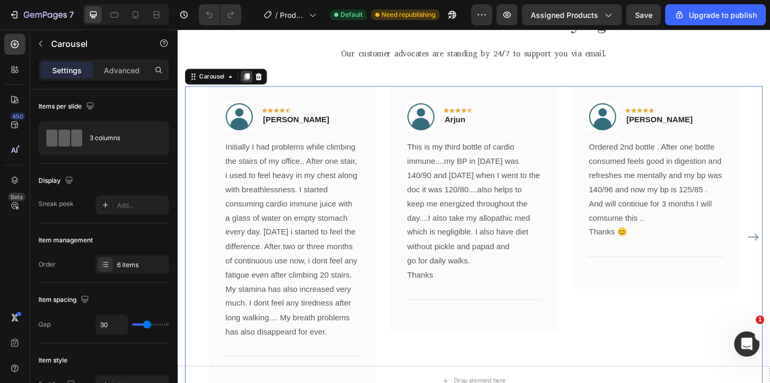
click at [250, 81] on icon at bounding box center [251, 80] width 8 height 8
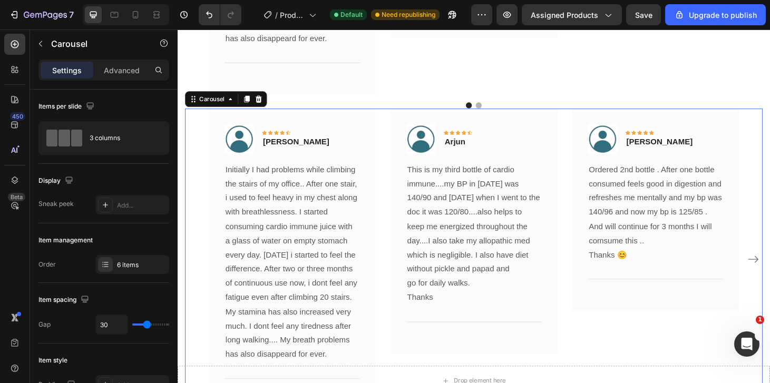
scroll to position [3082, 0]
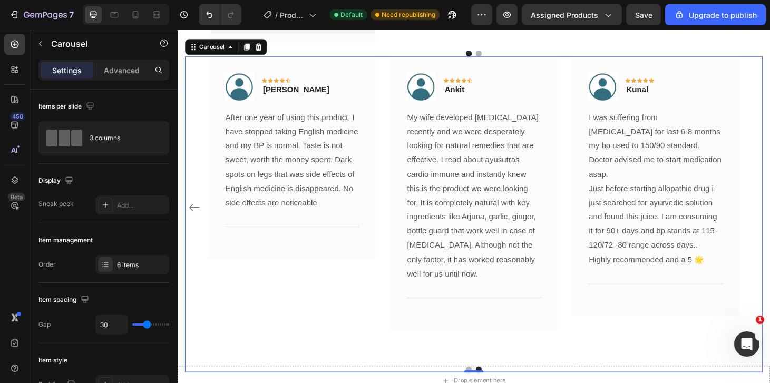
click at [769, 231] on div "Image Icon Icon Icon Icon Icon Row [PERSON_NAME] Text block Row Initially I had…" at bounding box center [493, 219] width 616 height 322
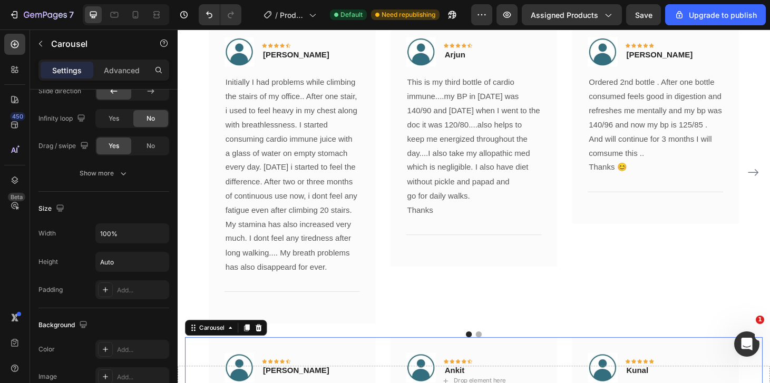
scroll to position [2681, 0]
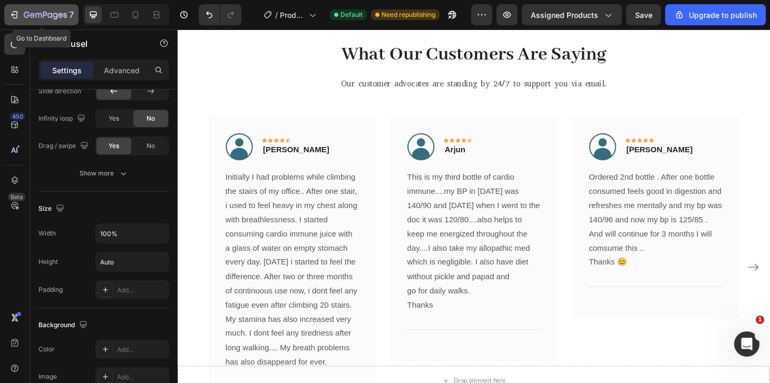
click at [18, 15] on icon "button" at bounding box center [14, 14] width 11 height 11
